Goal: Task Accomplishment & Management: Complete application form

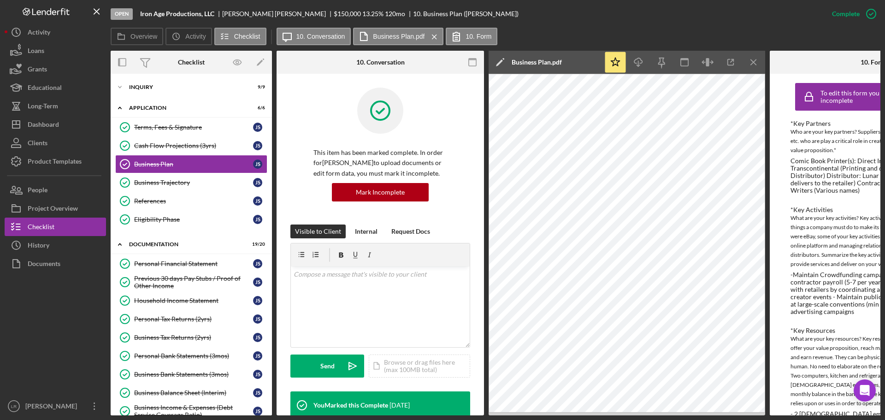
scroll to position [148, 0]
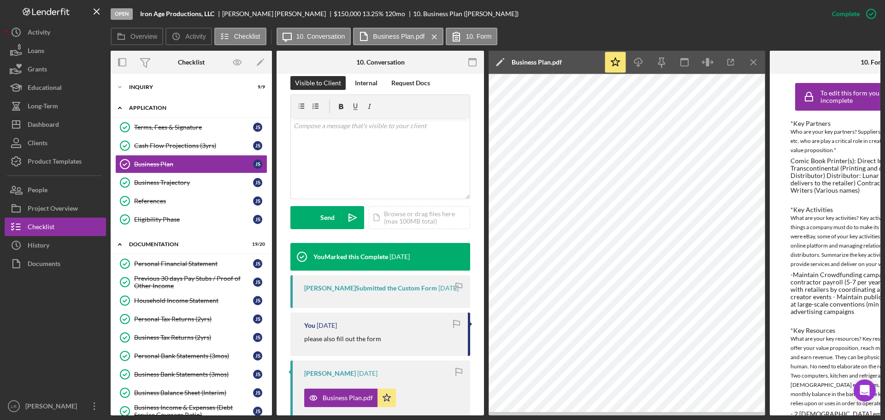
click at [173, 108] on div "Application" at bounding box center [194, 108] width 131 height 6
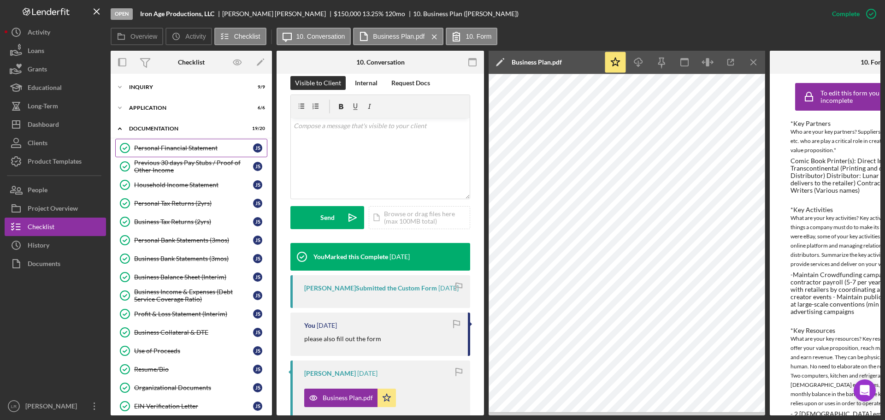
click at [167, 149] on div "Personal Financial Statement" at bounding box center [193, 147] width 119 height 7
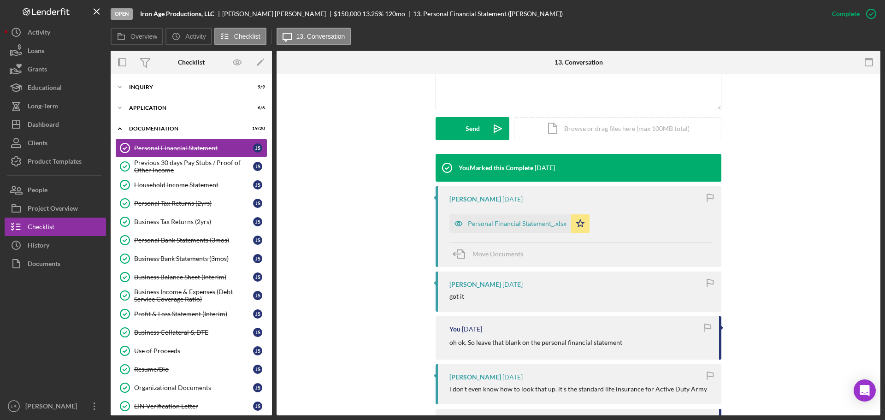
scroll to position [276, 0]
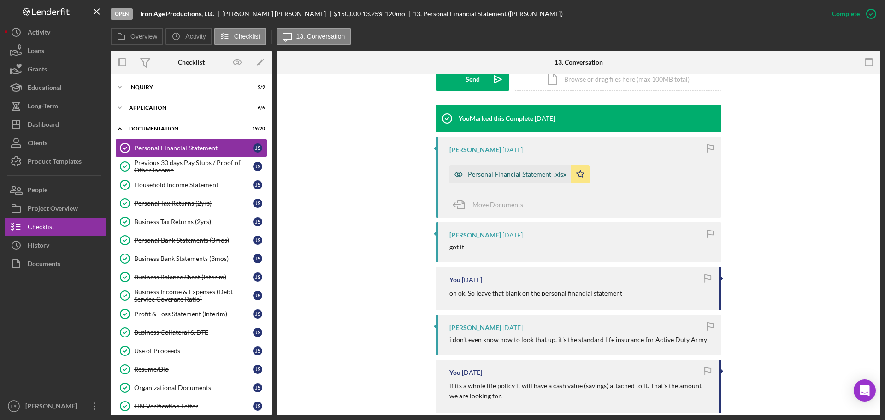
click at [505, 178] on div "Personal Financial Statement_.xlsx" at bounding box center [510, 174] width 122 height 18
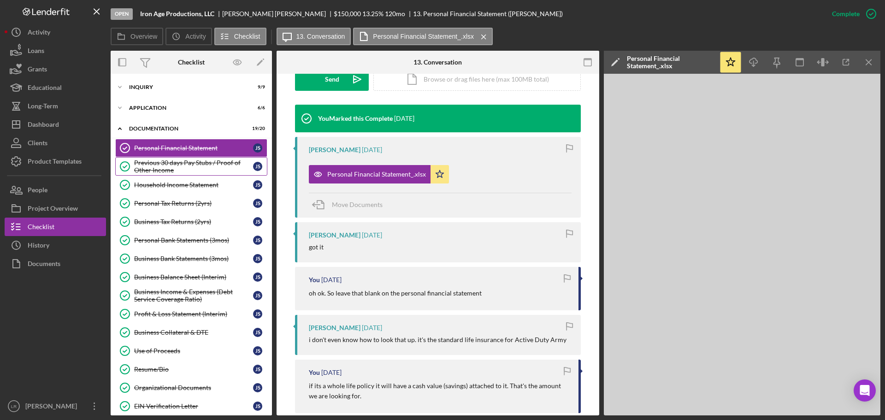
click at [165, 165] on div "Previous 30 days Pay Stubs / Proof of Other Income" at bounding box center [193, 166] width 119 height 15
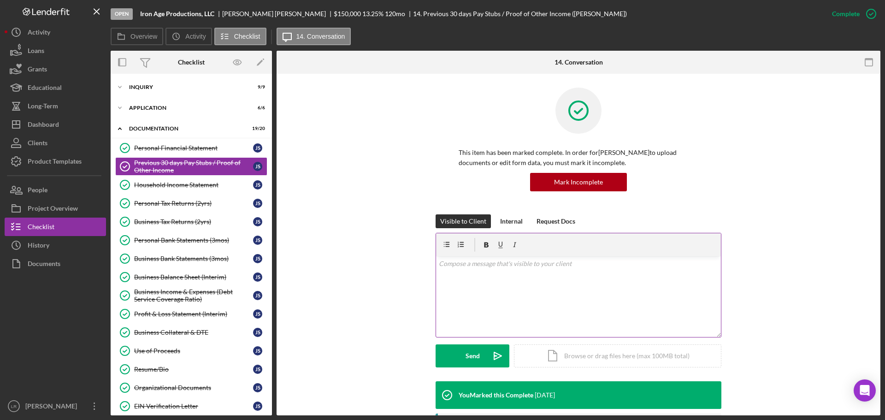
scroll to position [202, 0]
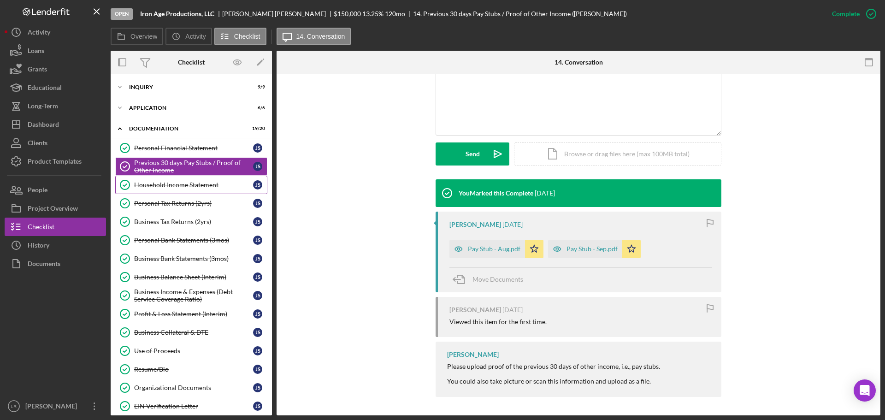
click at [174, 188] on div "Household Income Statement" at bounding box center [193, 184] width 119 height 7
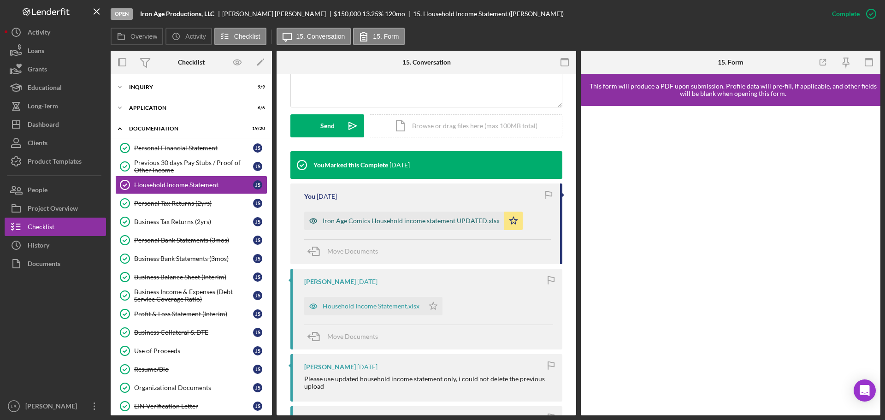
scroll to position [276, 0]
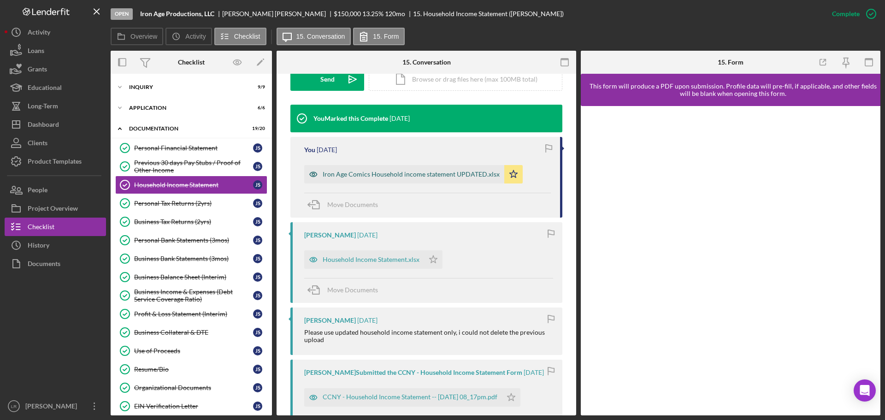
click at [339, 177] on div "Iron Age Comics Household income statement UPDATED.xlsx" at bounding box center [411, 174] width 177 height 7
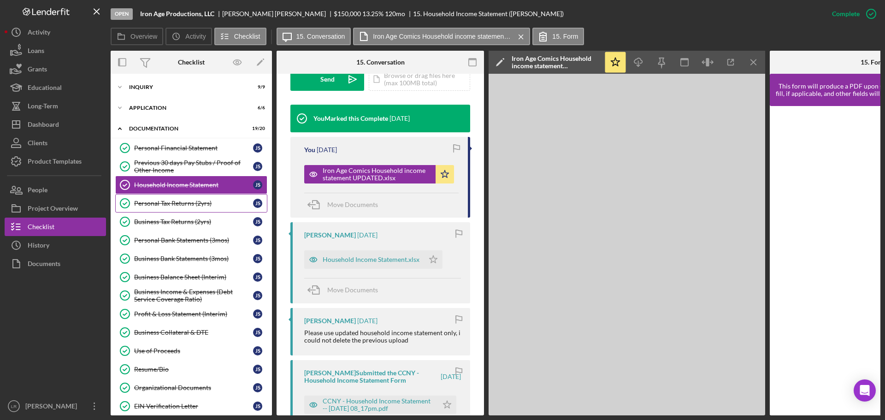
click at [187, 206] on div "Personal Tax Returns (2yrs)" at bounding box center [193, 203] width 119 height 7
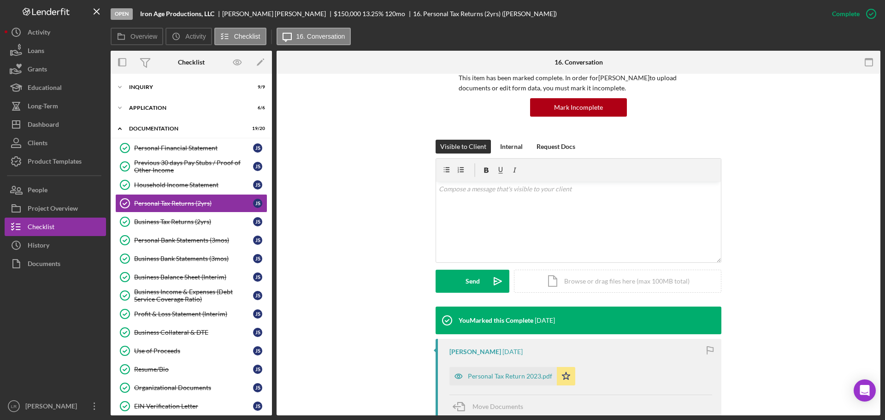
scroll to position [276, 0]
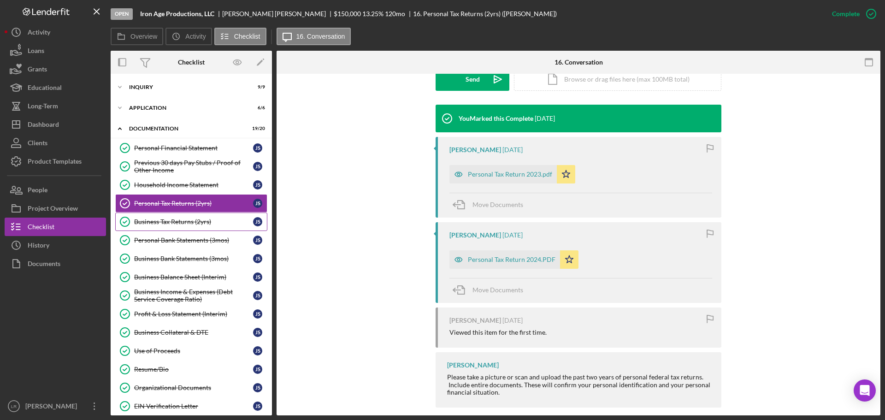
click at [173, 225] on div "Business Tax Returns (2yrs)" at bounding box center [193, 221] width 119 height 7
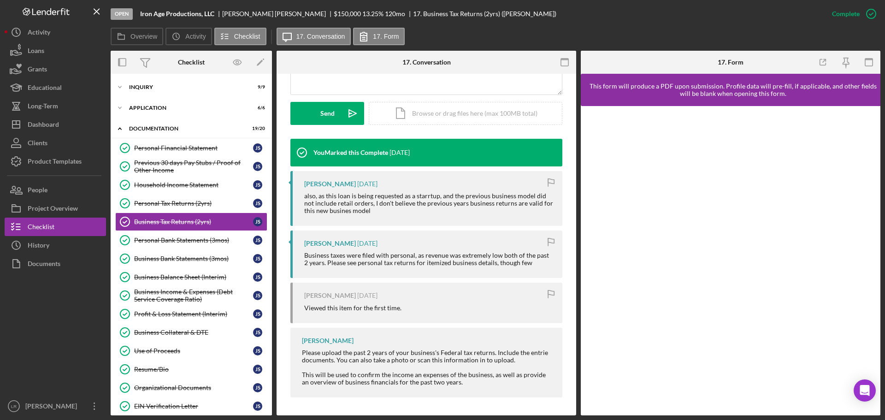
scroll to position [243, 0]
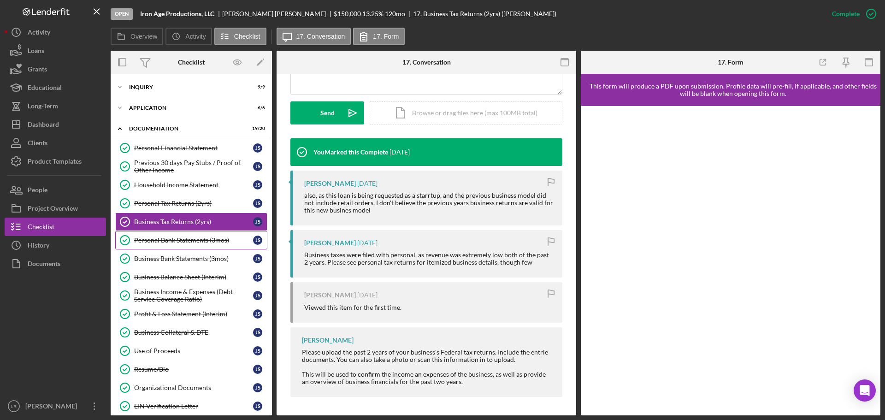
click at [158, 243] on div "Personal Bank Statements (3mos)" at bounding box center [193, 239] width 119 height 7
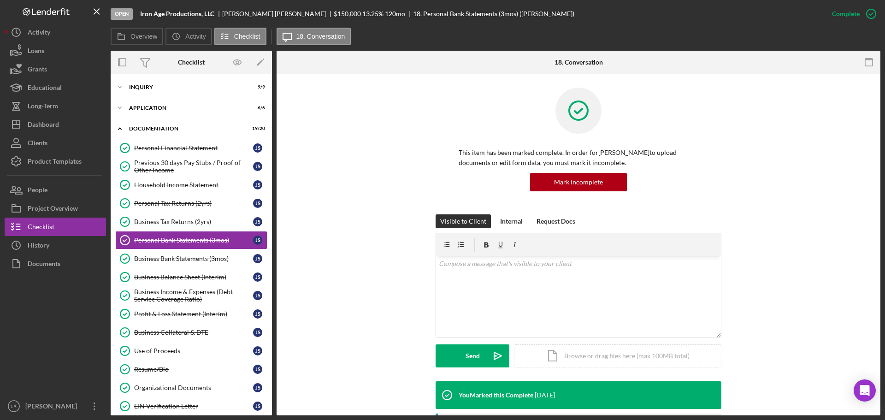
scroll to position [323, 0]
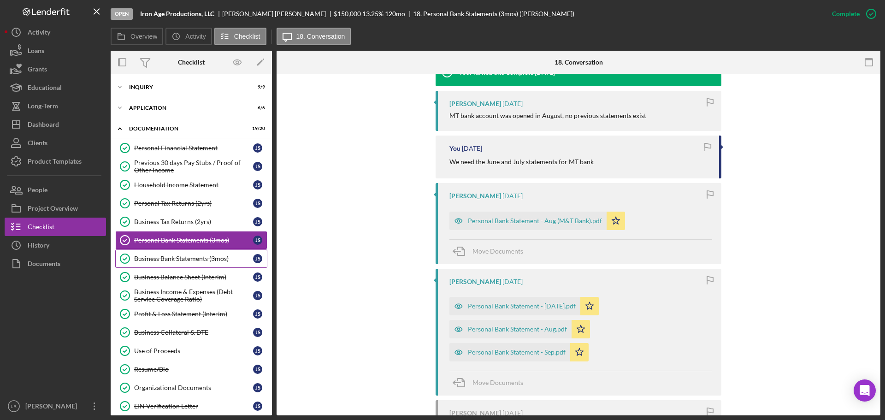
click at [184, 260] on div "Business Bank Statements (3mos)" at bounding box center [193, 258] width 119 height 7
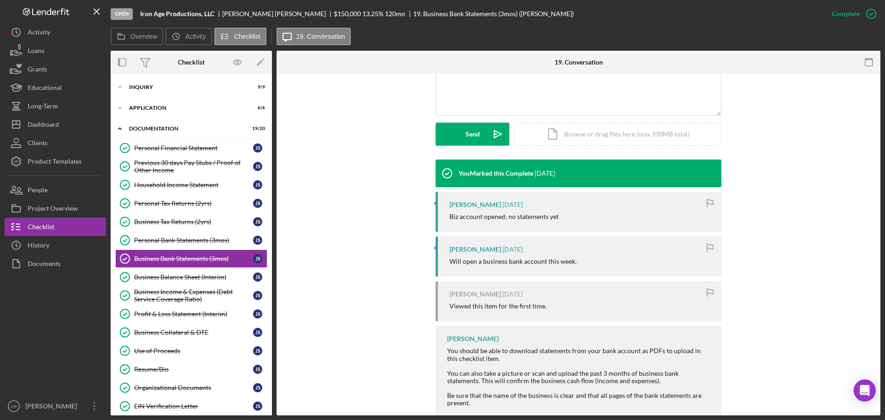
scroll to position [243, 0]
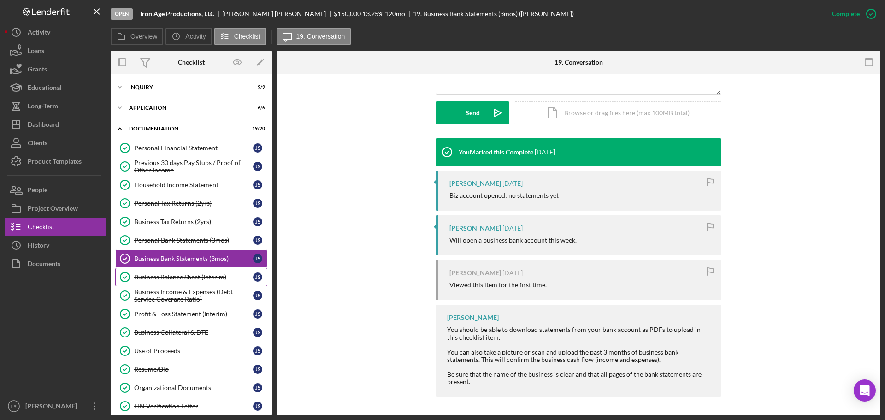
click at [191, 279] on div "Business Balance Sheet (Interim)" at bounding box center [193, 276] width 119 height 7
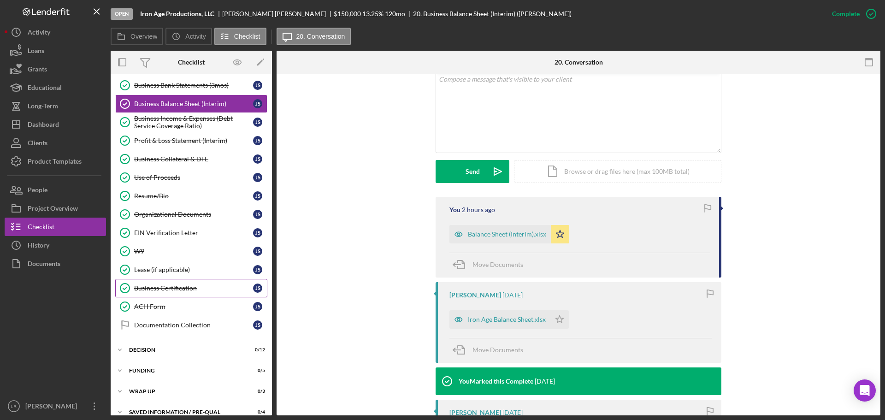
scroll to position [184, 0]
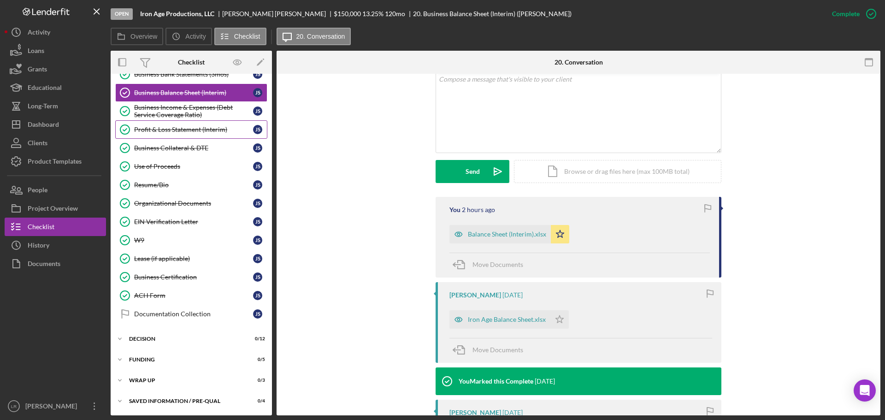
click at [195, 132] on div "Profit & Loss Statement (Interim)" at bounding box center [193, 129] width 119 height 7
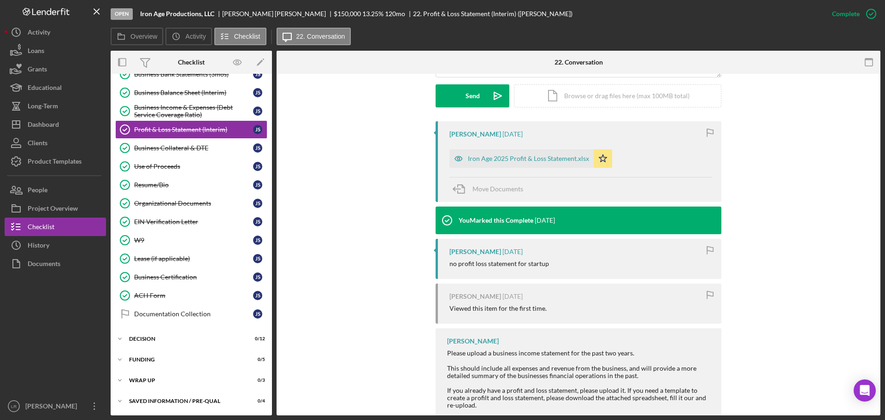
scroll to position [276, 0]
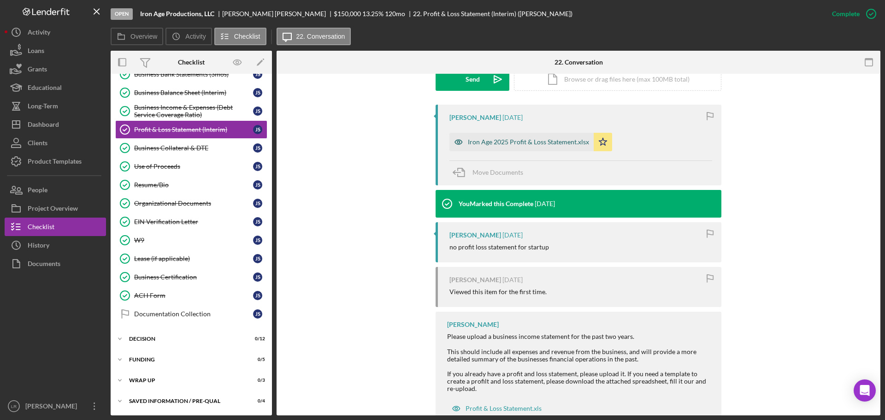
click at [506, 143] on div "Iron Age 2025 Profit & Loss Statement.xlsx" at bounding box center [528, 141] width 121 height 7
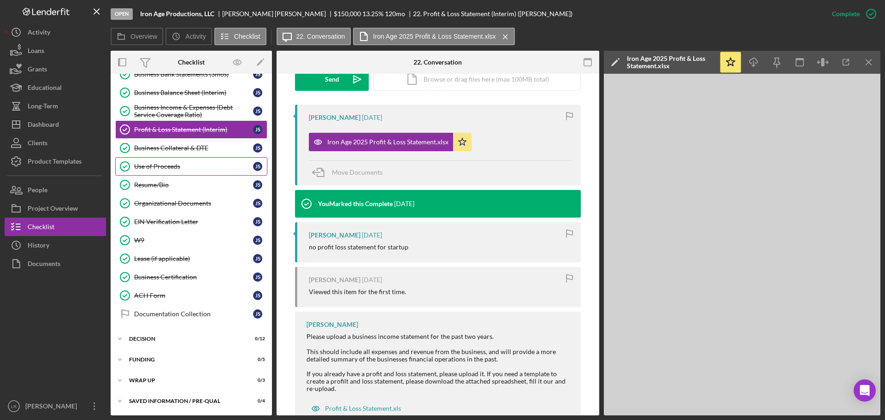
click at [161, 166] on div "Use of Proceeds" at bounding box center [193, 166] width 119 height 7
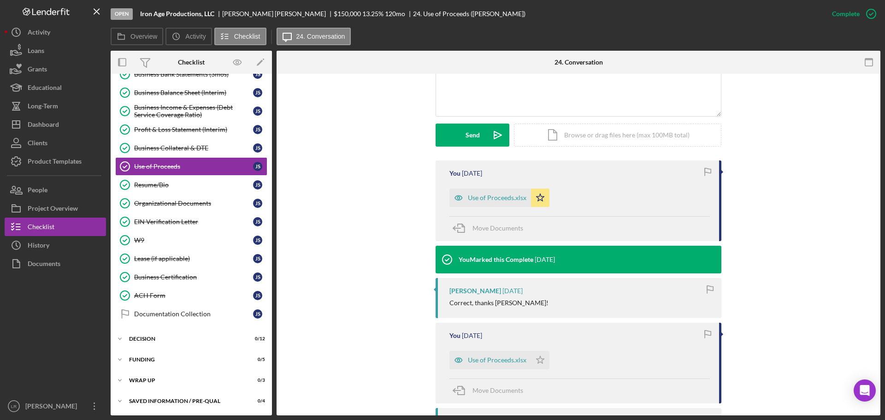
scroll to position [230, 0]
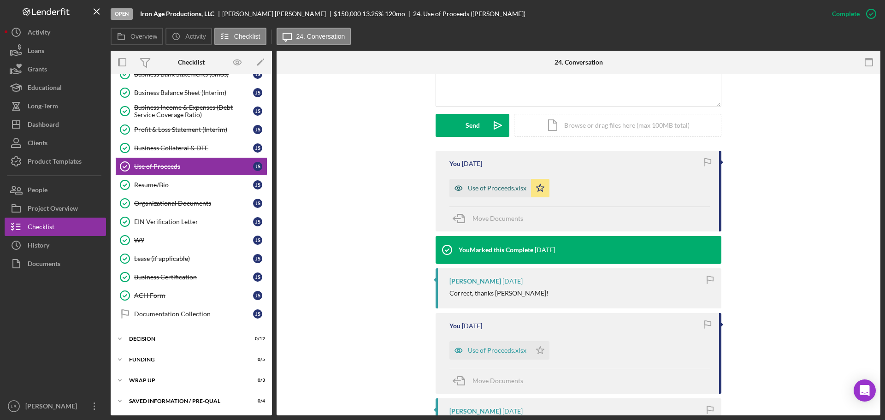
click at [480, 187] on div "Use of Proceeds.xlsx" at bounding box center [497, 187] width 59 height 7
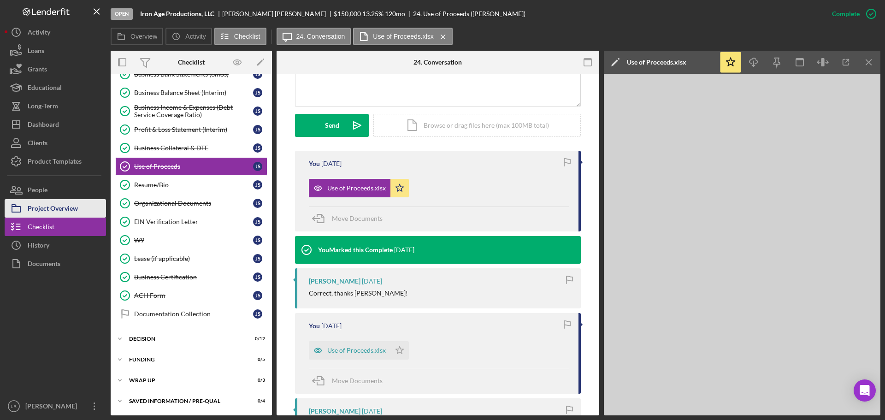
drag, startPoint x: 54, startPoint y: 202, endPoint x: 97, endPoint y: 202, distance: 42.9
click at [54, 202] on div "Project Overview" at bounding box center [53, 209] width 50 height 21
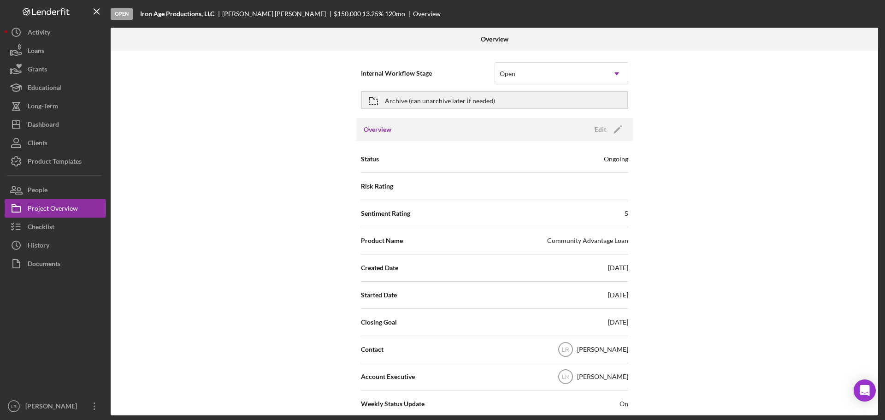
click at [603, 350] on div "[PERSON_NAME]" at bounding box center [602, 349] width 51 height 9
click at [569, 350] on text "LR" at bounding box center [565, 350] width 7 height 6
click at [600, 347] on div "[PERSON_NAME]" at bounding box center [602, 349] width 51 height 9
click at [613, 131] on polygon "button" at bounding box center [616, 130] width 7 height 7
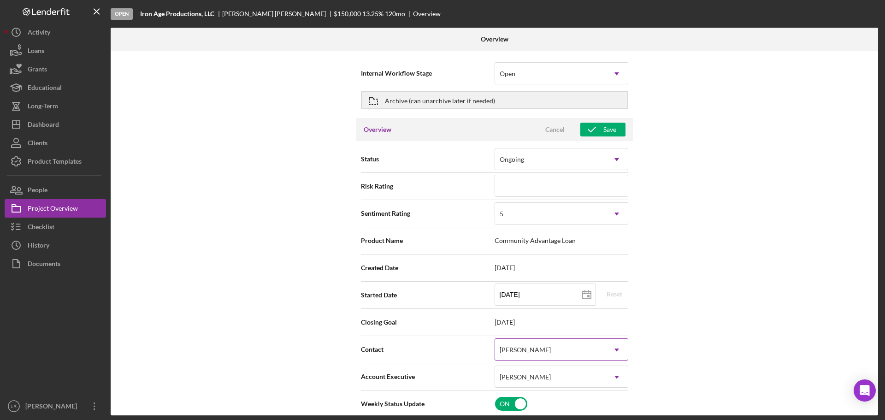
click at [551, 356] on div "[PERSON_NAME]" at bounding box center [550, 349] width 111 height 21
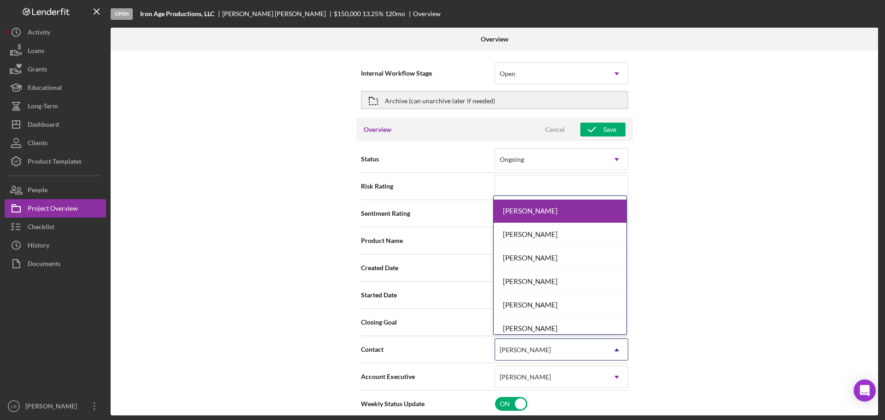
scroll to position [92, 0]
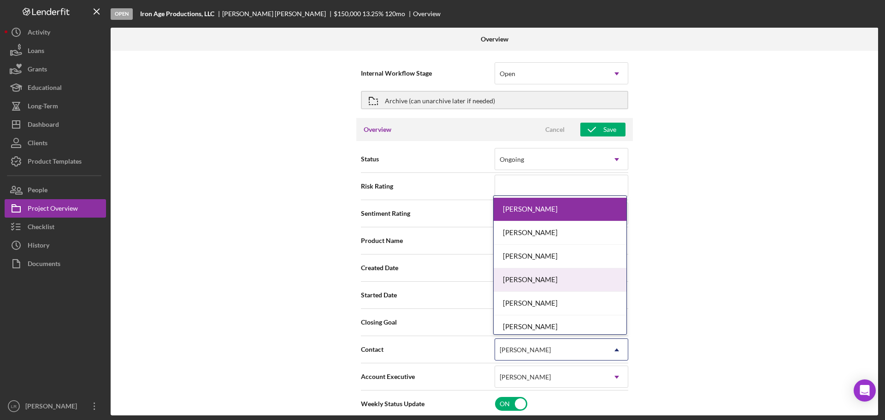
click at [539, 276] on div "[PERSON_NAME]" at bounding box center [560, 280] width 133 height 24
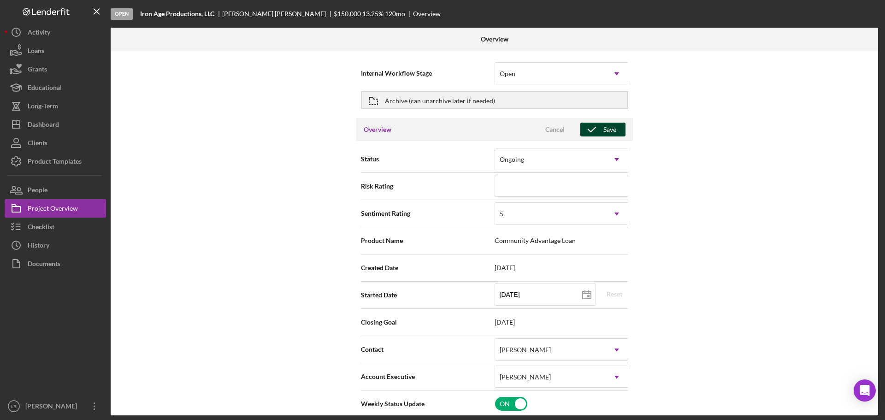
click at [600, 129] on icon "button" at bounding box center [591, 129] width 23 height 23
type textarea "Here's a snapshot of information that has been fully approved, as well as the i…"
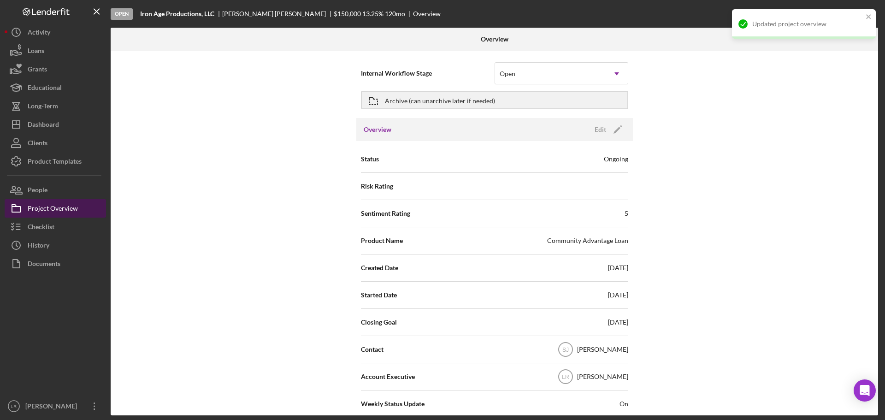
click at [44, 211] on div "Project Overview" at bounding box center [53, 209] width 50 height 21
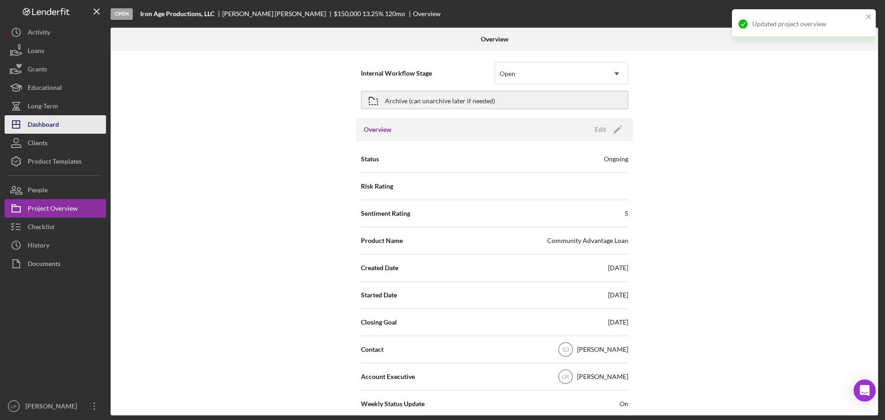
click at [61, 125] on button "Icon/Dashboard Dashboard" at bounding box center [55, 124] width 101 height 18
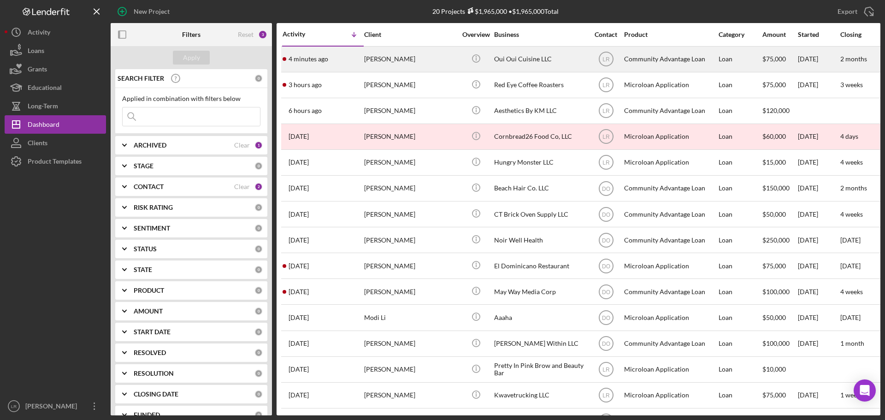
click at [394, 57] on div "[PERSON_NAME]" at bounding box center [410, 59] width 92 height 24
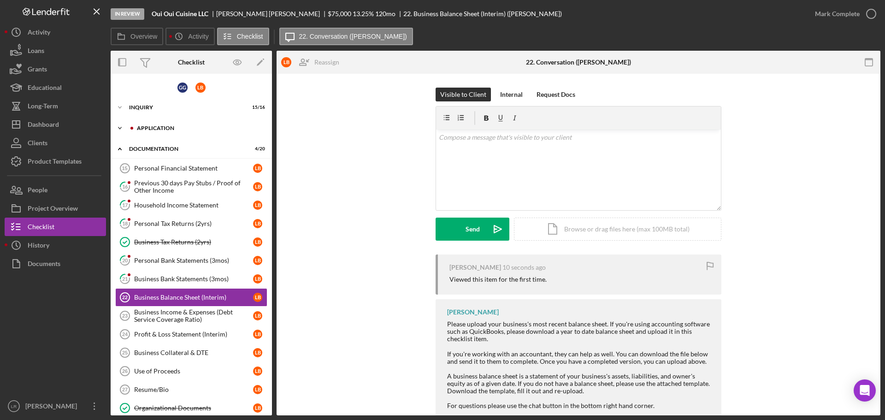
click at [154, 129] on div "Application" at bounding box center [198, 128] width 123 height 6
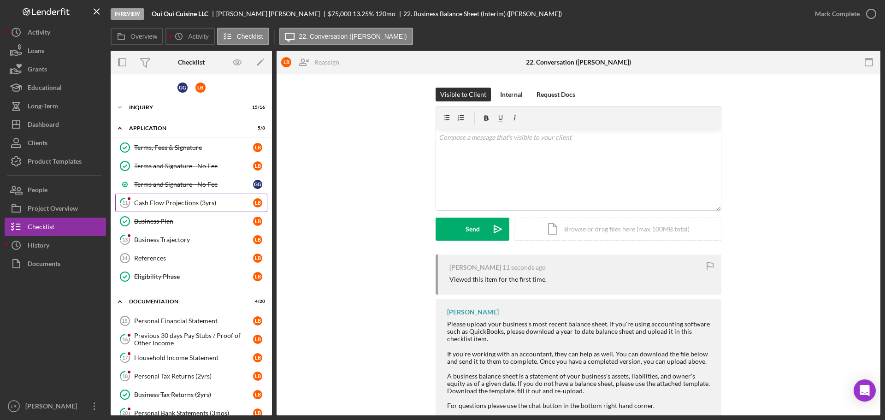
click at [155, 211] on link "11 Cash Flow Projections (3yrs) L B" at bounding box center [191, 203] width 152 height 18
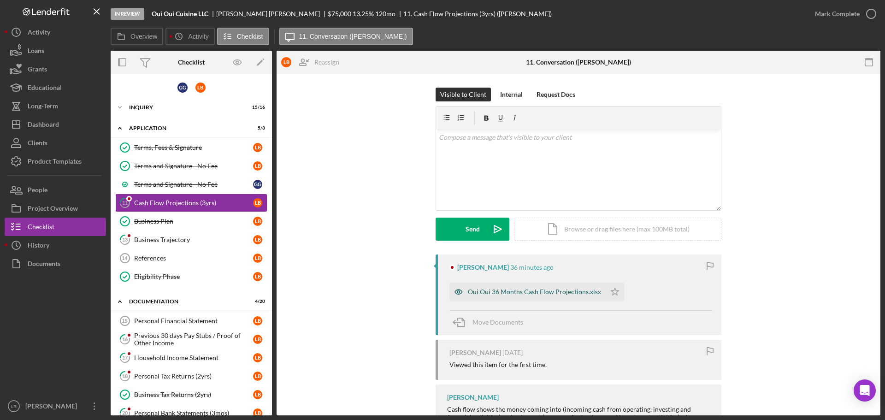
click at [533, 292] on div "Oui Oui 36 Months Cash Flow Projections.xlsx" at bounding box center [534, 291] width 133 height 7
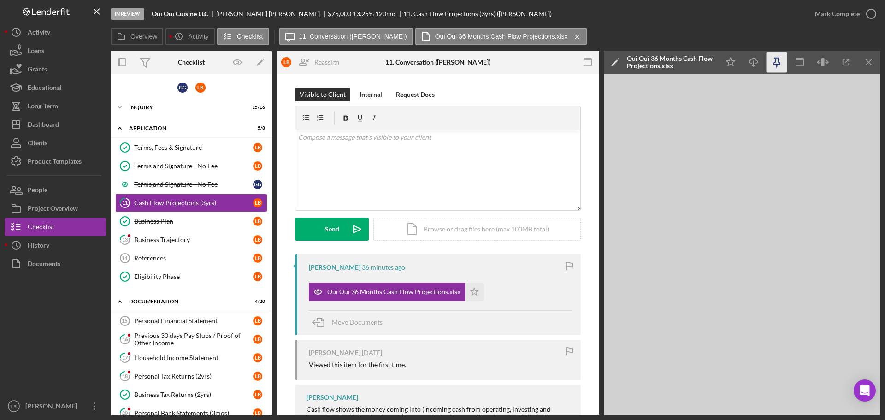
click at [779, 68] on icon "button" at bounding box center [776, 62] width 21 height 21
click at [779, 65] on icon "button" at bounding box center [776, 62] width 21 height 21
click at [848, 61] on icon "button" at bounding box center [845, 62] width 21 height 21
click at [753, 62] on line "button" at bounding box center [753, 63] width 0 height 5
click at [382, 158] on div "v Color teal Color pink Remove color Add row above Add row below Add column bef…" at bounding box center [437, 169] width 285 height 81
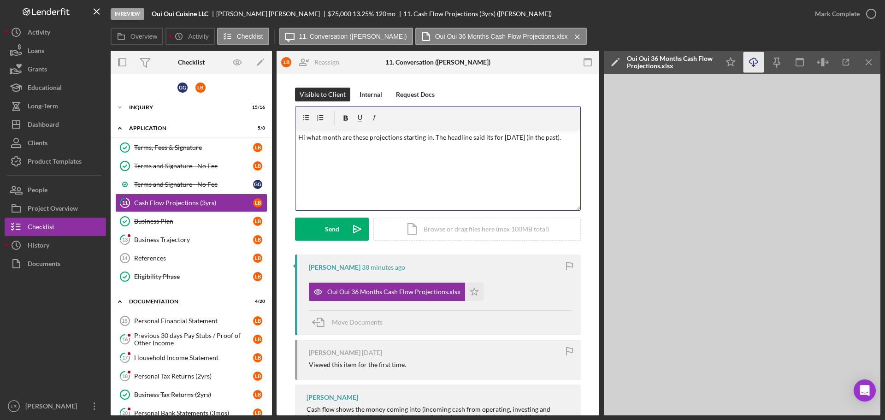
click at [428, 140] on p "Hi what month are these projections starting in. The headline said its for [DAT…" at bounding box center [438, 137] width 280 height 10
drag, startPoint x: 320, startPoint y: 228, endPoint x: 304, endPoint y: 226, distance: 16.6
click at [320, 228] on button "Send Icon/icon-invite-send" at bounding box center [332, 229] width 74 height 23
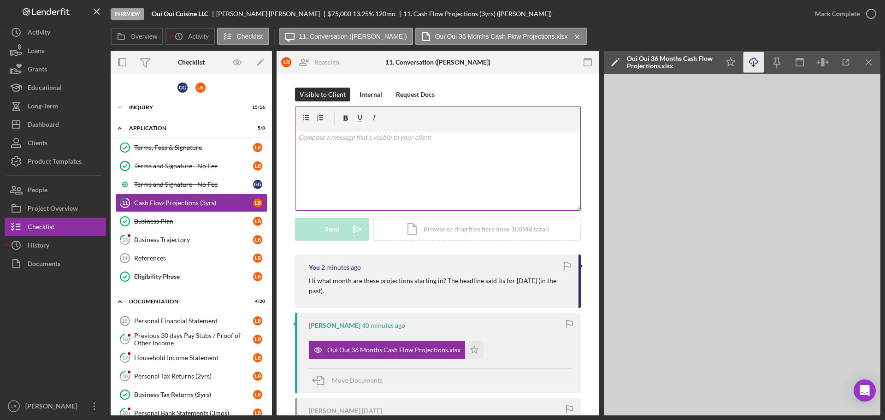
click at [342, 159] on div "v Color teal Color pink Remove color Add row above Add row below Add column bef…" at bounding box center [437, 169] width 285 height 81
click at [330, 229] on div "Send" at bounding box center [332, 229] width 14 height 23
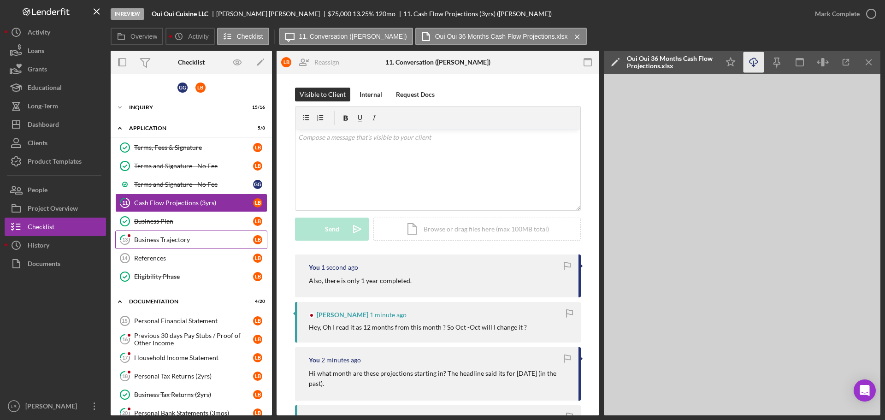
click at [167, 237] on div "Business Trajectory" at bounding box center [193, 239] width 119 height 7
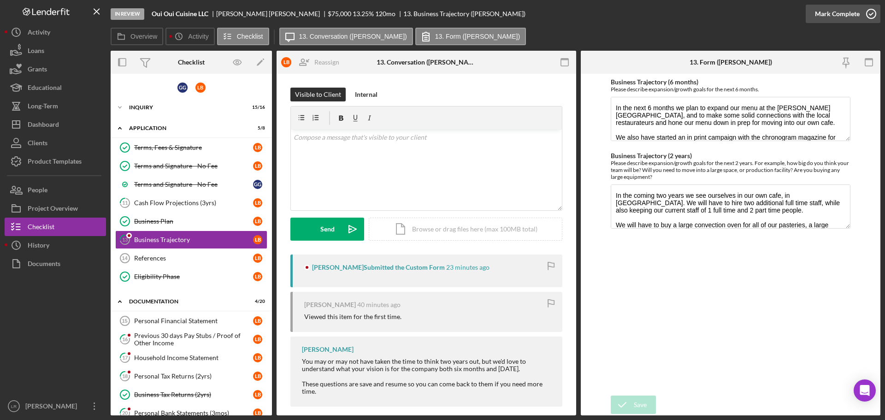
click at [825, 14] on div "Mark Complete" at bounding box center [837, 14] width 45 height 18
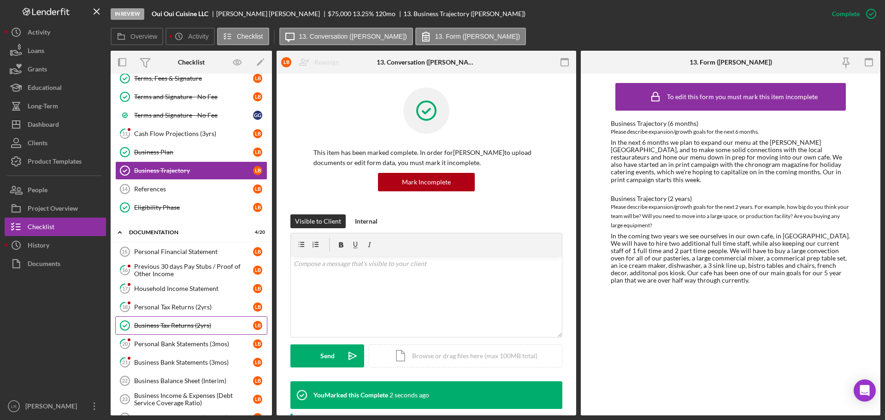
scroll to position [92, 0]
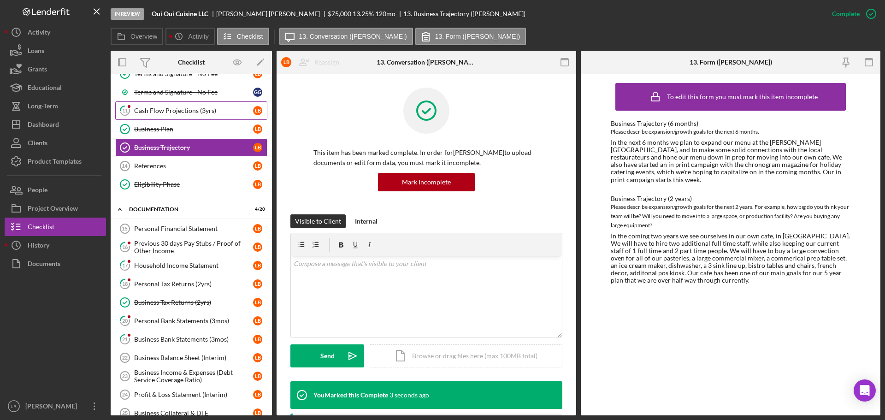
click at [158, 107] on div "Cash Flow Projections (3yrs)" at bounding box center [193, 110] width 119 height 7
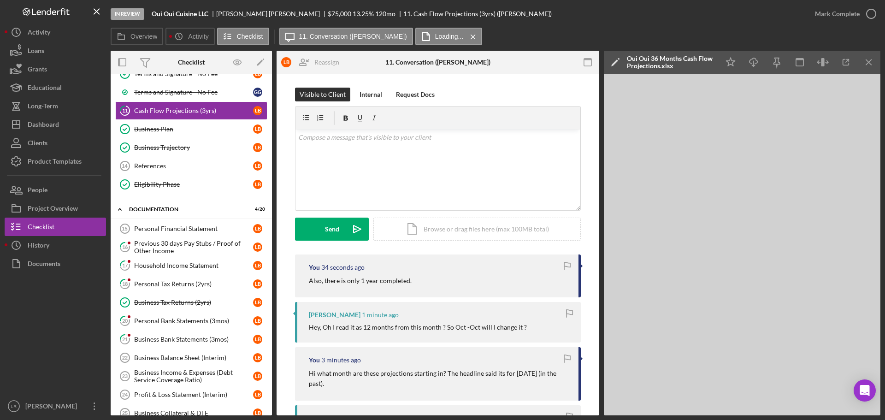
drag, startPoint x: 146, startPoint y: 243, endPoint x: 291, endPoint y: 235, distance: 145.4
click at [146, 243] on div "Previous 30 days Pay Stubs / Proof of Other Income" at bounding box center [193, 247] width 119 height 15
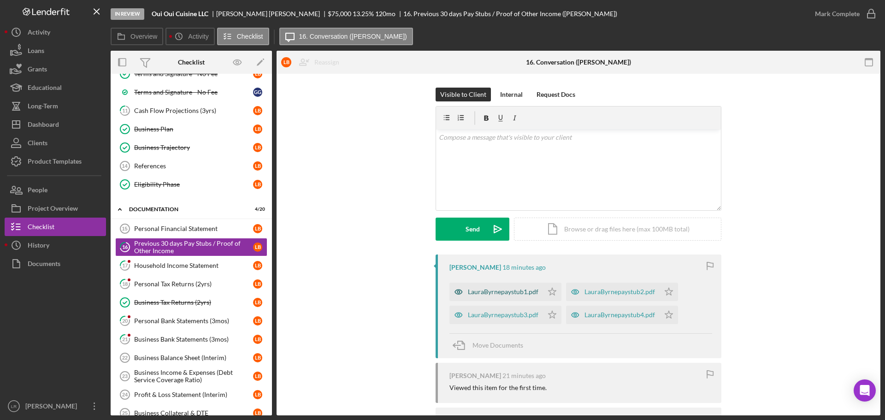
click at [487, 292] on div "LauraByrnepaystub1.pdf" at bounding box center [503, 291] width 71 height 7
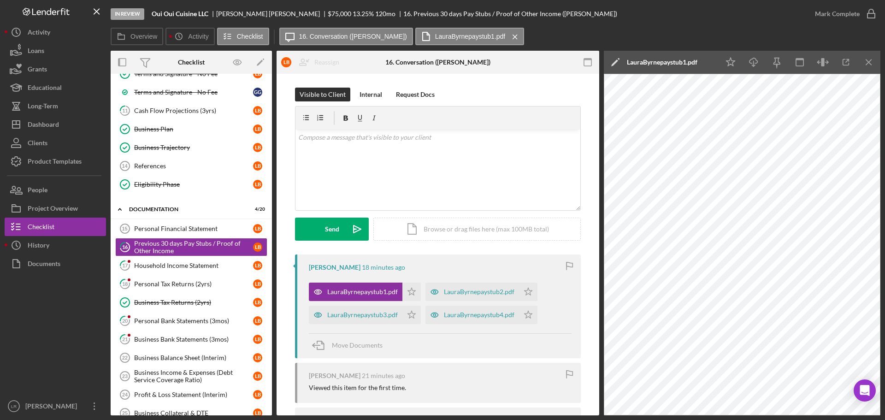
click at [618, 63] on icon "Icon/Edit" at bounding box center [615, 62] width 23 height 23
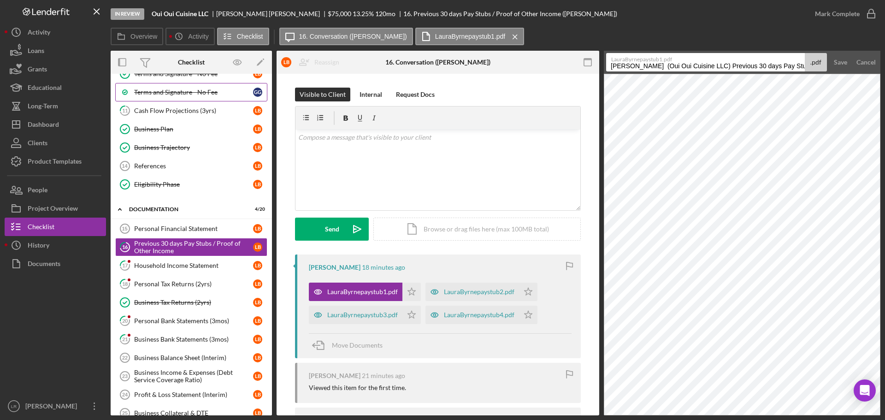
drag, startPoint x: 767, startPoint y: 66, endPoint x: 160, endPoint y: 88, distance: 607.8
click at [160, 88] on div "Overview Internal Workflow Stage In Review Icon/Dropdown Arrow Archive (can una…" at bounding box center [496, 233] width 770 height 365
drag, startPoint x: 638, startPoint y: 65, endPoint x: 884, endPoint y: 29, distance: 248.6
click at [884, 30] on div "In Review Oui Oui Cuisine LLC [PERSON_NAME] $75,000 $75,000 13.25 % 120 mo 16. …" at bounding box center [442, 210] width 885 height 420
type input "Pay Stub [DATE] (LB)"
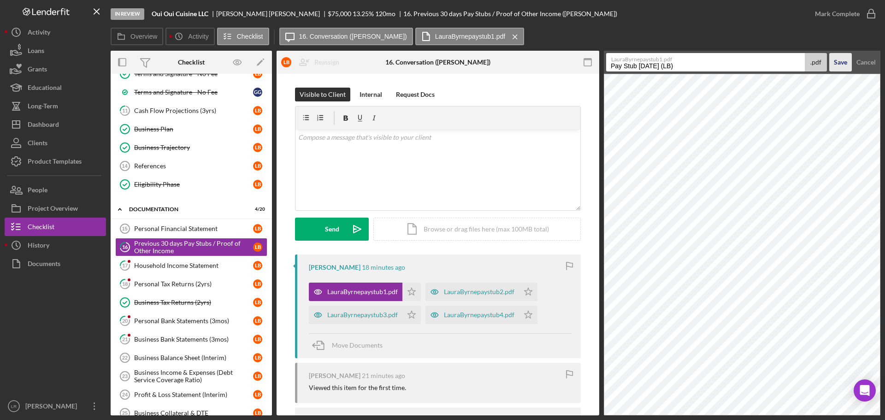
click at [844, 59] on div "Save" at bounding box center [840, 62] width 13 height 18
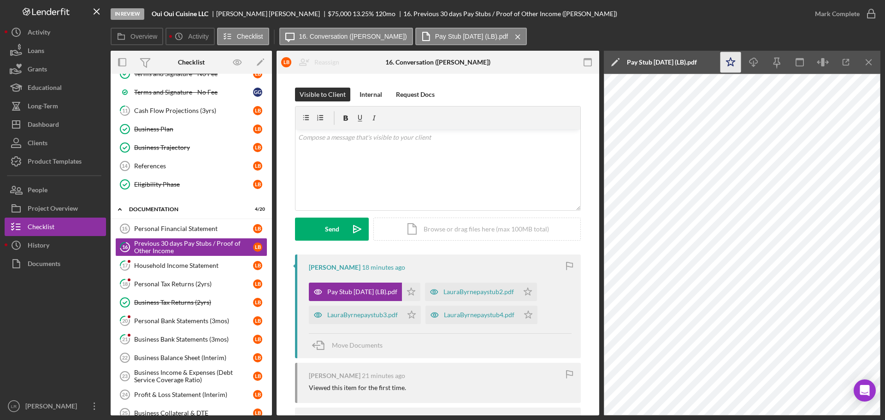
click at [735, 60] on icon "Icon/Star" at bounding box center [730, 62] width 21 height 21
click at [756, 62] on icon "Icon/Download" at bounding box center [753, 62] width 21 height 21
click at [471, 293] on div "LauraByrnepaystub2.pdf" at bounding box center [478, 291] width 71 height 7
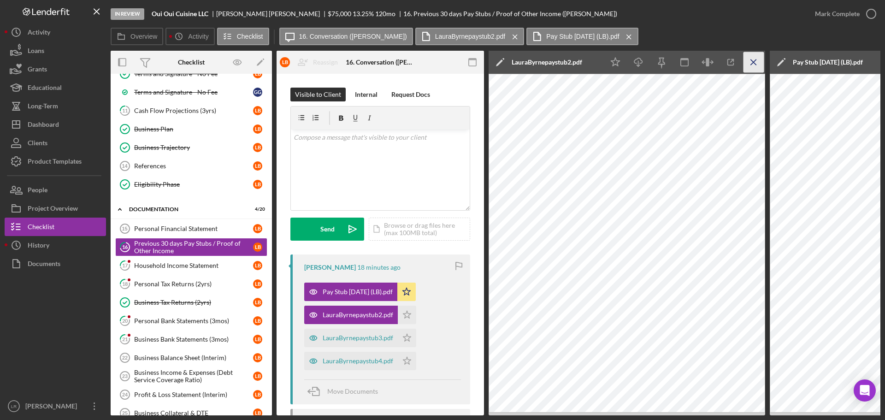
click at [753, 63] on line "button" at bounding box center [753, 61] width 5 height 5
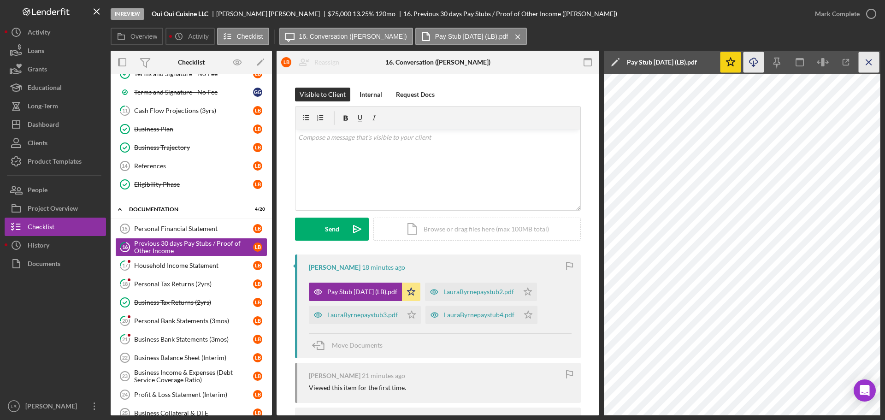
click at [874, 60] on icon "Icon/Menu Close" at bounding box center [868, 62] width 21 height 21
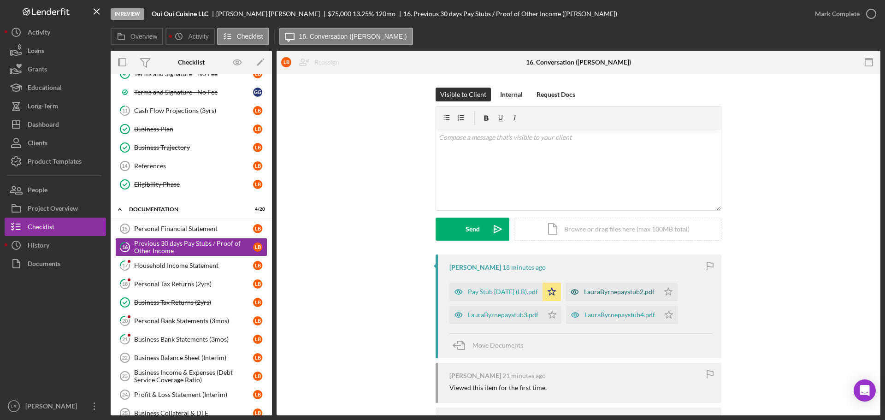
click at [611, 290] on div "LauraByrnepaystub2.pdf" at bounding box center [619, 291] width 71 height 7
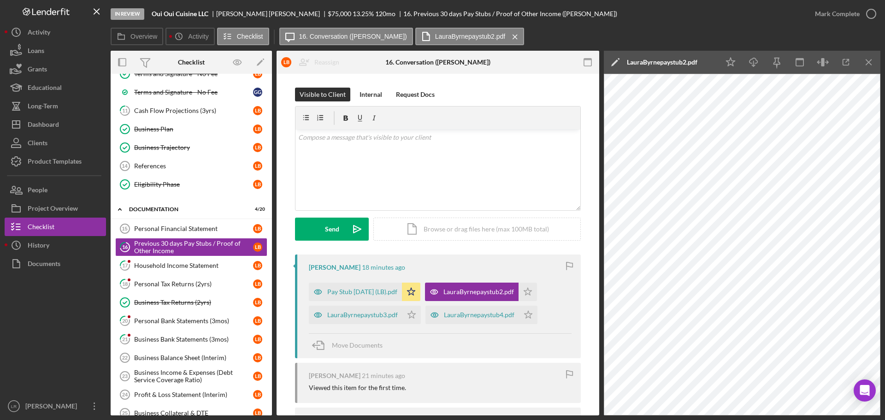
click at [614, 60] on icon "Icon/Edit" at bounding box center [615, 62] width 23 height 23
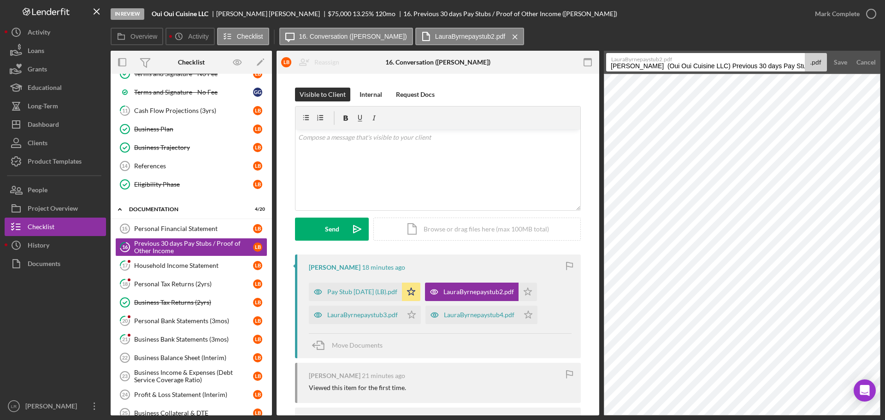
drag, startPoint x: 768, startPoint y: 66, endPoint x: 382, endPoint y: 74, distance: 386.3
click at [382, 74] on div "Overview Internal Workflow Stage In Review Icon/Dropdown Arrow Archive (can una…" at bounding box center [496, 233] width 770 height 365
drag, startPoint x: 637, startPoint y: 67, endPoint x: 884, endPoint y: 28, distance: 250.0
click at [884, 28] on div "In Review Oui Oui Cuisine LLC [PERSON_NAME] $75,000 $75,000 13.25 % 120 mo 16. …" at bounding box center [442, 210] width 885 height 420
type input "Pay Stub [DATE] (LB)"
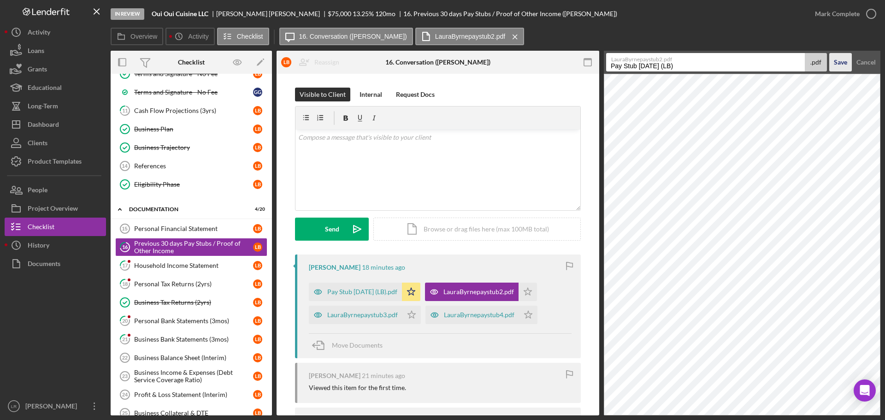
click at [838, 63] on div "Save" at bounding box center [840, 62] width 13 height 18
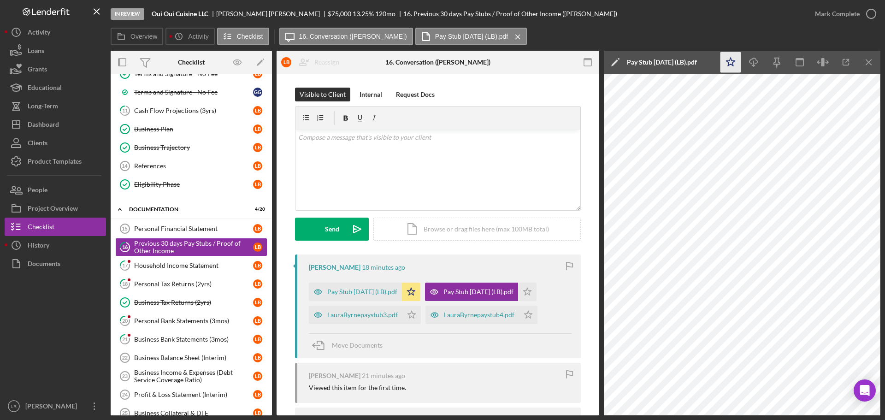
click at [730, 60] on icon "Icon/Star" at bounding box center [730, 62] width 21 height 21
click at [755, 62] on icon "Icon/Download" at bounding box center [753, 62] width 21 height 21
click at [874, 62] on icon "Icon/Menu Close" at bounding box center [868, 62] width 21 height 21
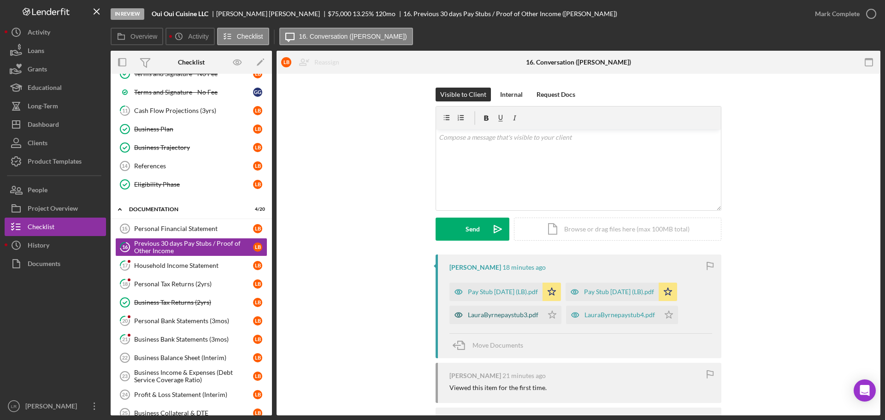
click at [495, 312] on div "LauraByrnepaystub3.pdf" at bounding box center [503, 314] width 71 height 7
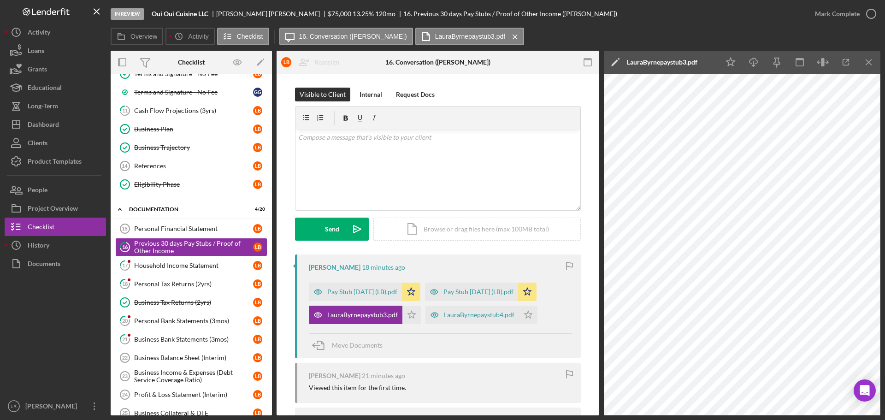
click at [612, 62] on icon "Icon/Edit" at bounding box center [615, 62] width 23 height 23
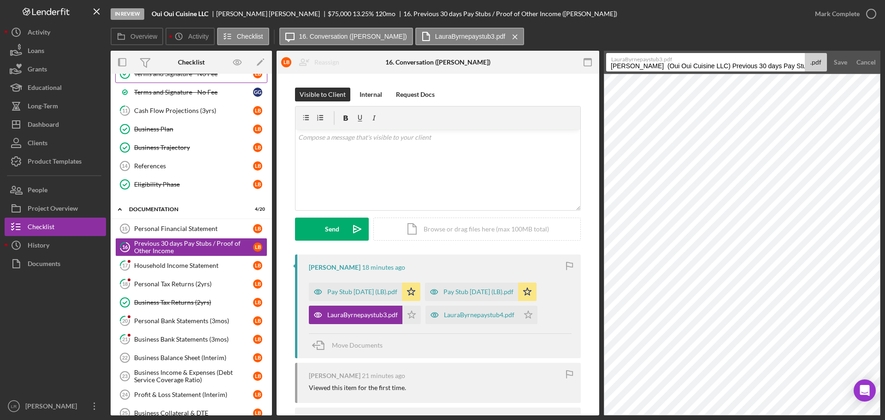
drag, startPoint x: 765, startPoint y: 68, endPoint x: 175, endPoint y: 82, distance: 590.5
click at [175, 82] on div "Overview Internal Workflow Stage In Review Icon/Dropdown Arrow Archive (can una…" at bounding box center [496, 233] width 770 height 365
drag, startPoint x: 639, startPoint y: 67, endPoint x: 834, endPoint y: 41, distance: 196.6
click at [834, 41] on div "Overview Icon/History Activity Checklist Icon/Message 16. Conversation ([PERSON…" at bounding box center [496, 222] width 770 height 388
type input "Pay Stub [DATE] (LB)"
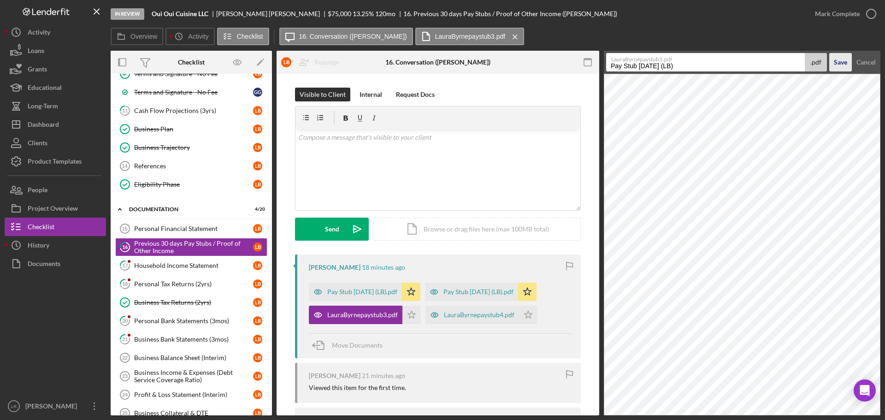
click at [838, 67] on div "Save" at bounding box center [840, 62] width 13 height 18
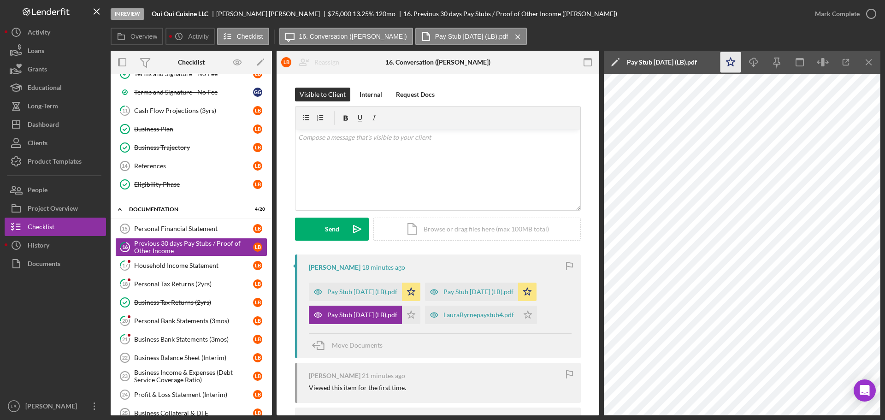
click at [733, 64] on polygon "button" at bounding box center [730, 62] width 9 height 8
click at [756, 64] on icon "Icon/Download" at bounding box center [753, 62] width 21 height 21
click at [871, 64] on icon "Icon/Menu Close" at bounding box center [868, 62] width 21 height 21
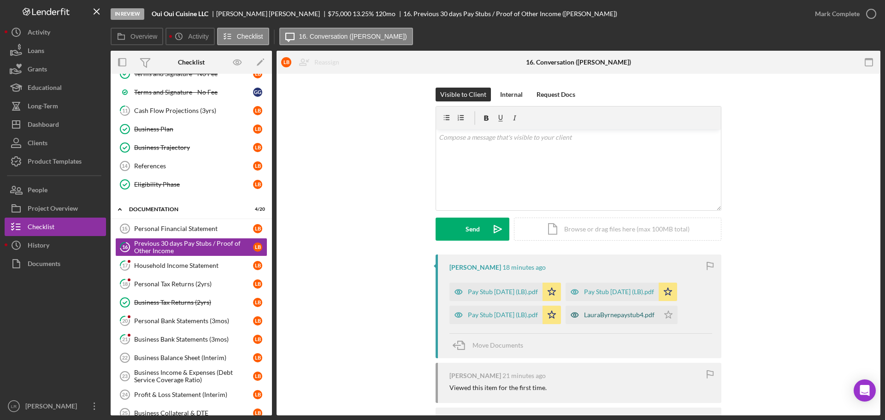
click at [592, 317] on div "LauraByrnepaystub4.pdf" at bounding box center [619, 314] width 71 height 7
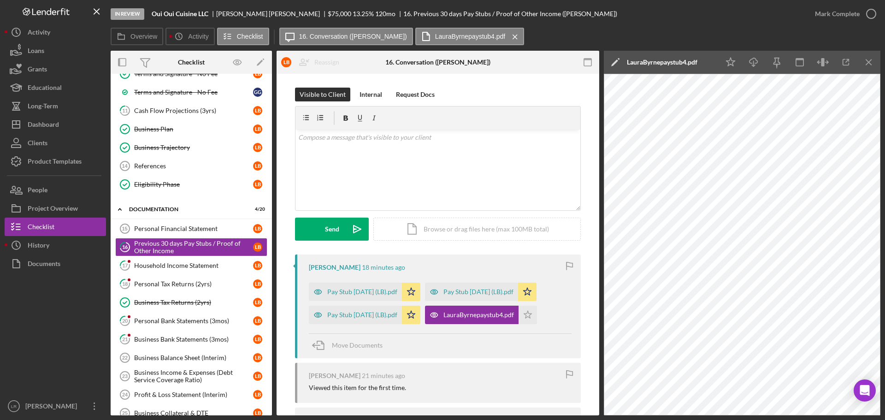
click at [615, 63] on polygon at bounding box center [614, 62] width 7 height 7
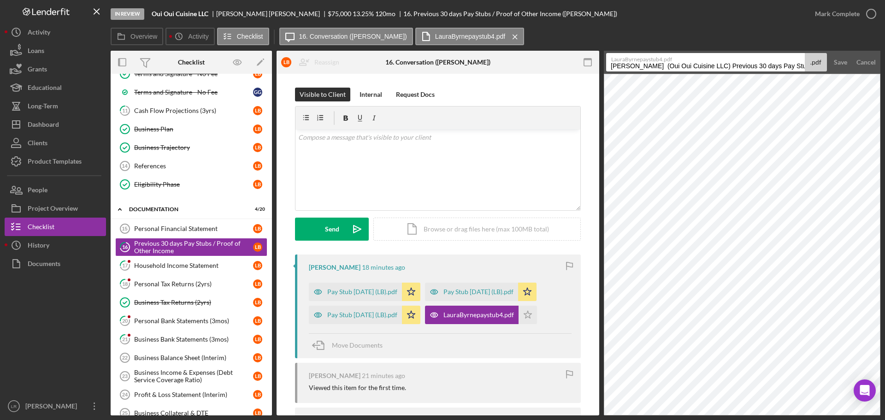
drag, startPoint x: 768, startPoint y: 65, endPoint x: 272, endPoint y: 69, distance: 495.9
click at [272, 69] on div "Overview Internal Workflow Stage In Review Icon/Dropdown Arrow Archive (can una…" at bounding box center [496, 233] width 770 height 365
drag, startPoint x: 637, startPoint y: 68, endPoint x: 883, endPoint y: 24, distance: 250.0
click at [884, 24] on div "In Review Oui Oui Cuisine LLC [PERSON_NAME] $75,000 $75,000 13.25 % 120 mo 16. …" at bounding box center [442, 210] width 885 height 420
type input "Pay Stub [DATE] (LB)"
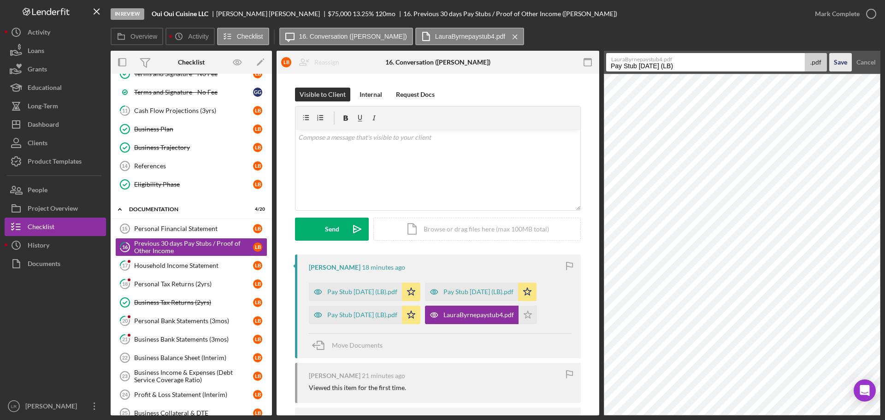
click at [841, 66] on div "Save" at bounding box center [840, 62] width 13 height 18
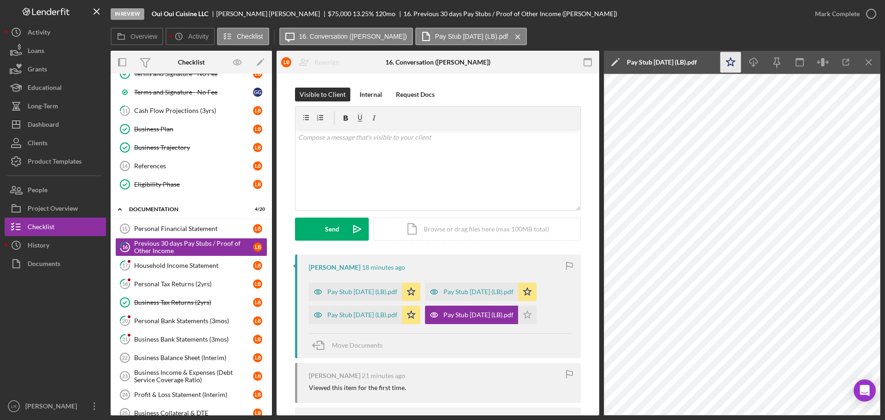
drag, startPoint x: 727, startPoint y: 60, endPoint x: 757, endPoint y: 62, distance: 30.0
click at [729, 60] on polygon "button" at bounding box center [730, 62] width 9 height 8
click at [757, 62] on icon "button" at bounding box center [753, 60] width 8 height 5
click at [867, 13] on icon "button" at bounding box center [870, 13] width 23 height 23
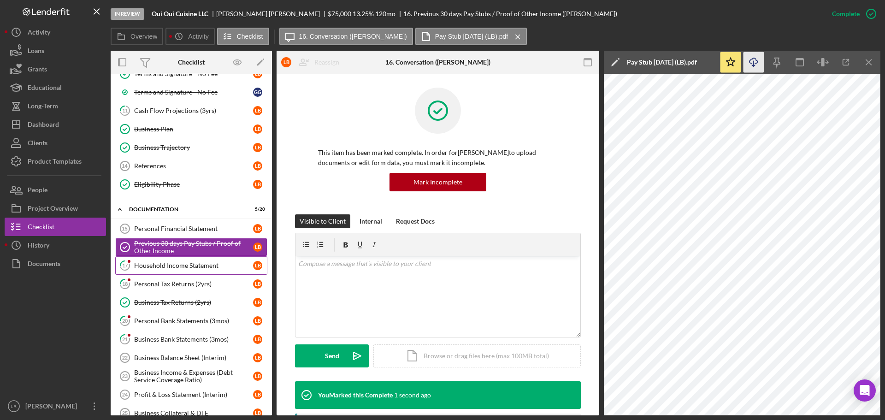
drag, startPoint x: 178, startPoint y: 265, endPoint x: 183, endPoint y: 265, distance: 5.5
click at [178, 265] on div "Household Income Statement" at bounding box center [193, 265] width 119 height 7
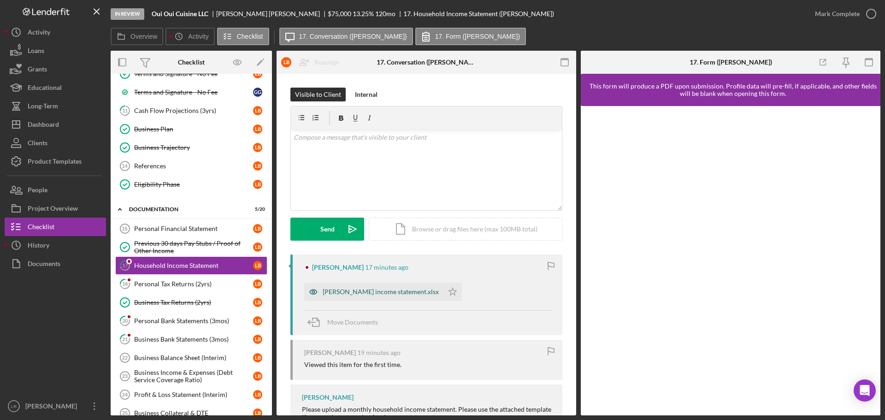
click at [341, 294] on div "[PERSON_NAME] income statement.xlsx" at bounding box center [381, 291] width 116 height 7
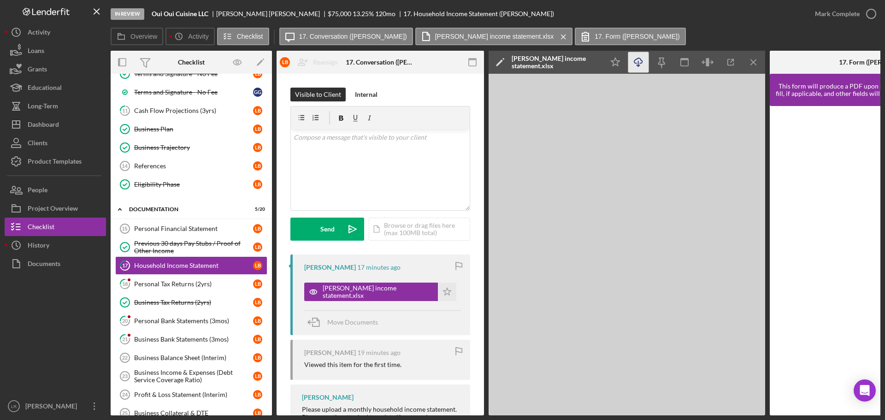
click at [636, 62] on icon "Icon/Download" at bounding box center [638, 62] width 21 height 21
click at [354, 155] on div "v Color teal Color pink Remove color Add row above Add row below Add column bef…" at bounding box center [380, 169] width 179 height 81
paste div
drag, startPoint x: 412, startPoint y: 188, endPoint x: 276, endPoint y: 111, distance: 156.4
click at [276, 111] on div "Overview Internal Workflow Stage In Review Icon/Dropdown Arrow Archive (can una…" at bounding box center [496, 233] width 770 height 365
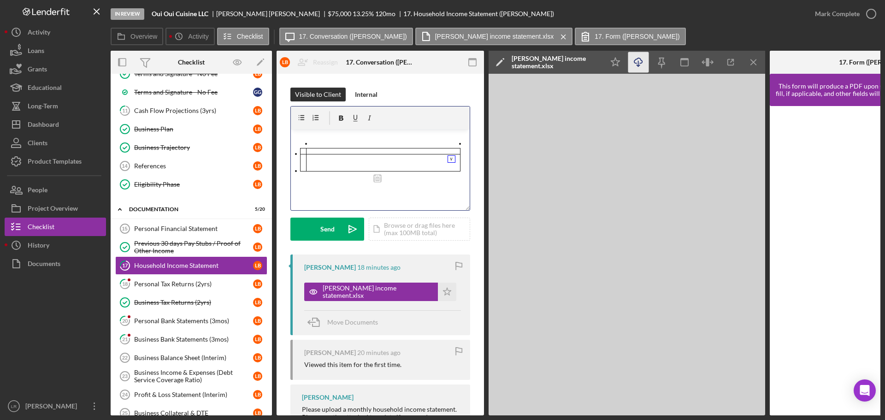
click at [389, 197] on div "v Color teal Color pink Remove color Add row above Add row below Add column bef…" at bounding box center [380, 169] width 179 height 81
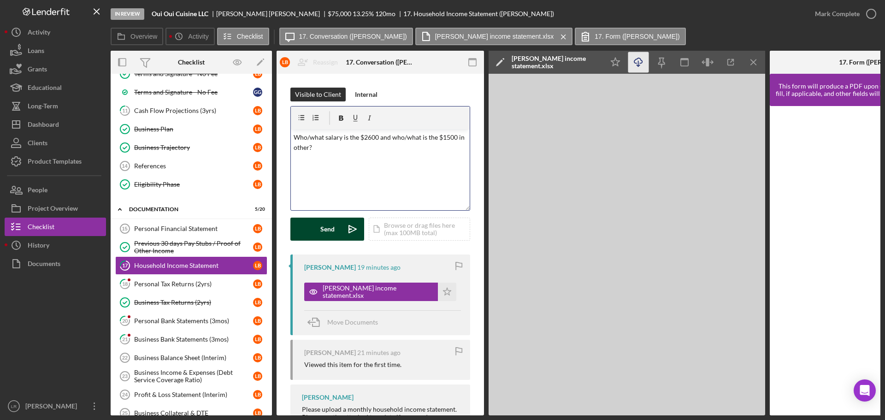
click at [328, 225] on div "Send" at bounding box center [327, 229] width 14 height 23
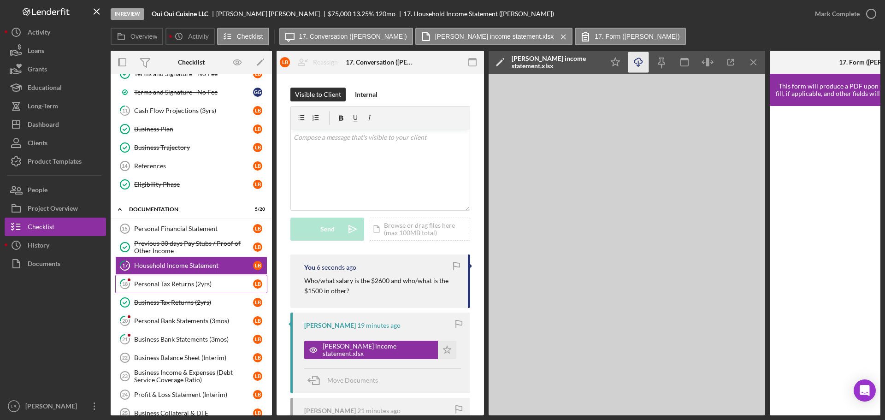
click at [165, 284] on div "Personal Tax Returns (2yrs)" at bounding box center [193, 283] width 119 height 7
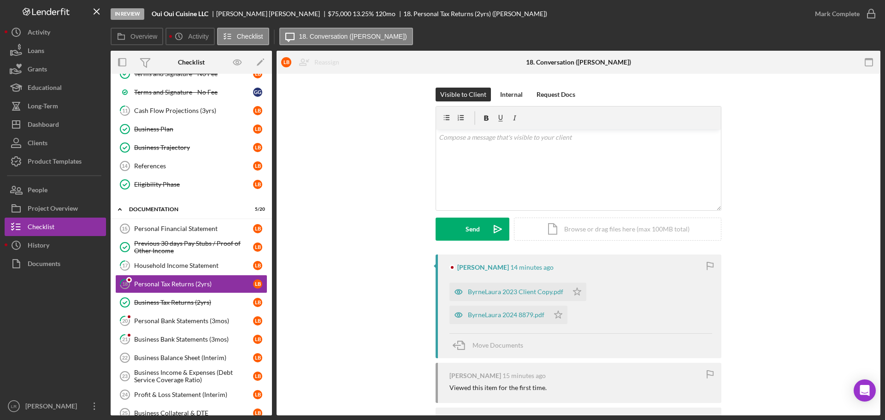
scroll to position [43, 0]
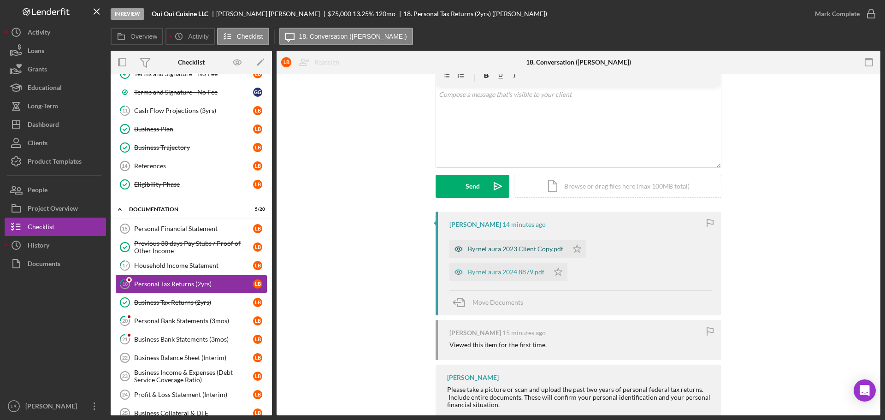
click at [480, 250] on div "ByrneLaura 2023 Client Copy.pdf" at bounding box center [515, 248] width 95 height 7
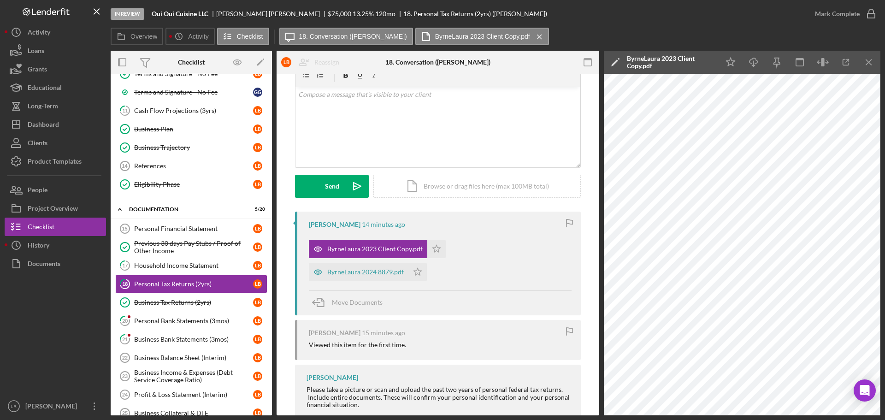
click at [616, 61] on polygon at bounding box center [614, 62] width 7 height 7
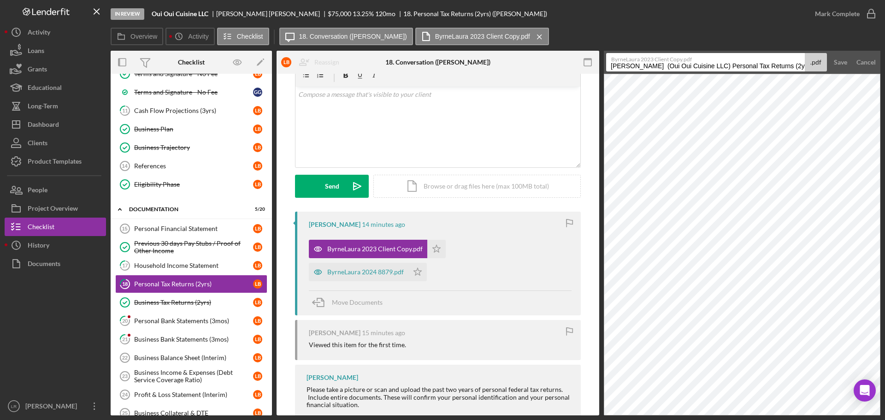
drag, startPoint x: 716, startPoint y: 64, endPoint x: 427, endPoint y: 73, distance: 289.1
click at [427, 73] on div "Overview Internal Workflow Stage In Review Icon/Dropdown Arrow Archive (can una…" at bounding box center [496, 233] width 770 height 365
drag, startPoint x: 670, startPoint y: 69, endPoint x: 849, endPoint y: 68, distance: 178.8
click at [849, 68] on form "ByrneLaura 2023 Client Copy.pdf Personal Tax Returns (2yrs) 20251015 .pdf Save …" at bounding box center [742, 62] width 276 height 23
click at [699, 68] on input "Personal Tax Return 2023" at bounding box center [705, 62] width 199 height 18
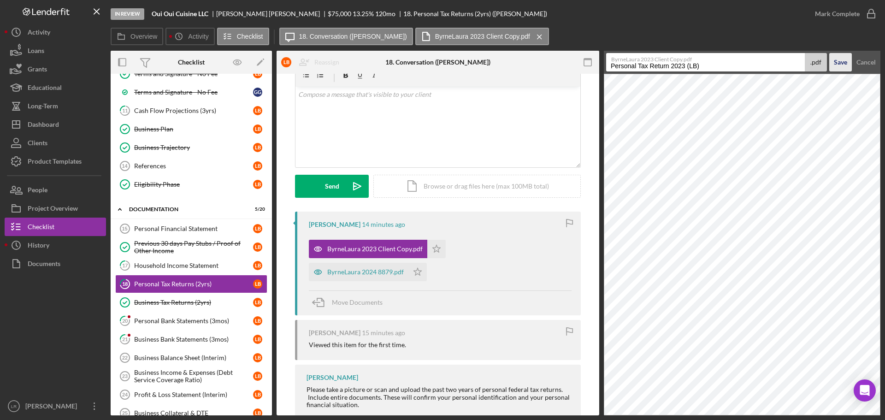
type input "Personal Tax Return 2023 (LB)"
click at [835, 59] on div "Save" at bounding box center [840, 62] width 13 height 18
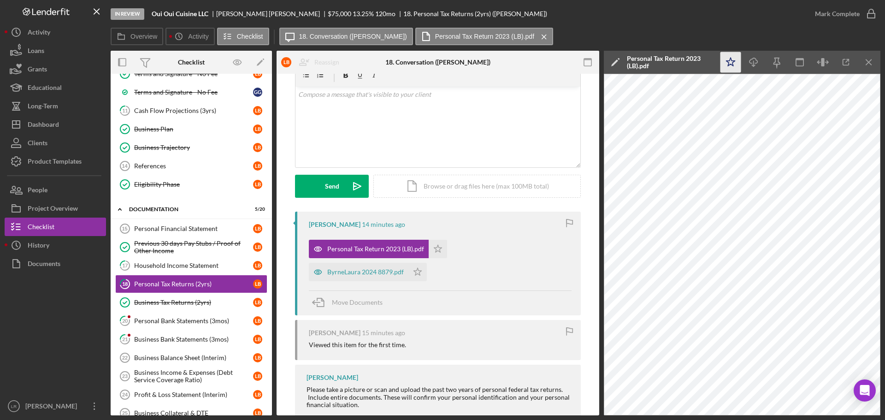
click at [733, 62] on polygon "button" at bounding box center [730, 62] width 9 height 8
click at [752, 61] on icon "Icon/Download" at bounding box center [753, 62] width 21 height 21
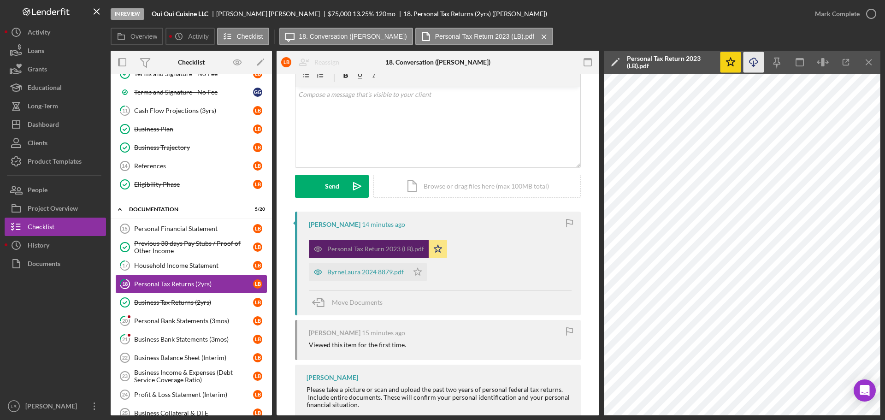
drag, startPoint x: 367, startPoint y: 272, endPoint x: 405, endPoint y: 248, distance: 44.4
click at [367, 272] on div "ByrneLaura 2024 8879.pdf" at bounding box center [365, 271] width 76 height 7
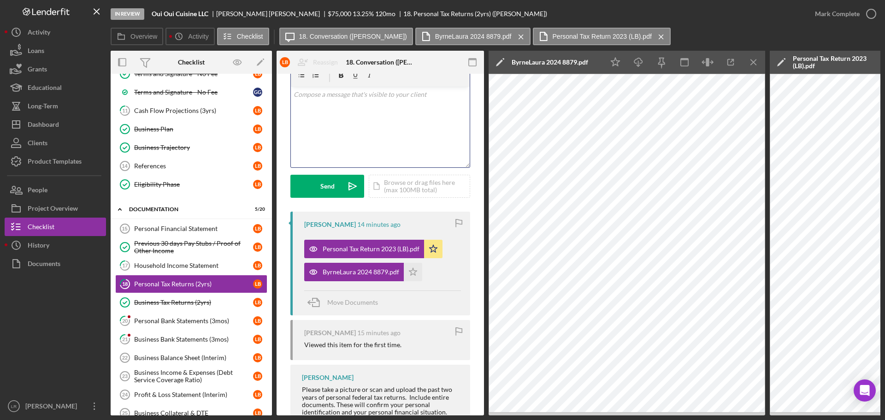
click at [327, 130] on div "v Color teal Color pink Remove color Add row above Add row below Add column bef…" at bounding box center [380, 127] width 179 height 81
click at [388, 97] on p "I need the full tax return for 2024. this is just the efile authorization." at bounding box center [381, 99] width 174 height 21
click at [325, 187] on div "Send" at bounding box center [327, 186] width 14 height 23
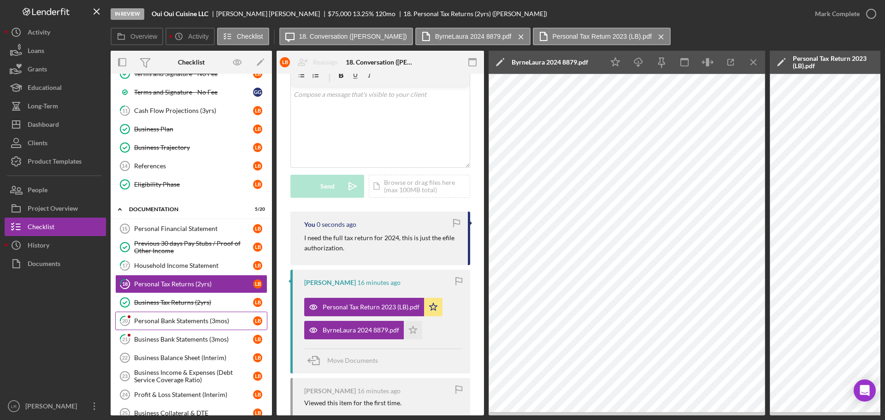
click at [174, 319] on div "Personal Bank Statements (3mos)" at bounding box center [193, 320] width 119 height 7
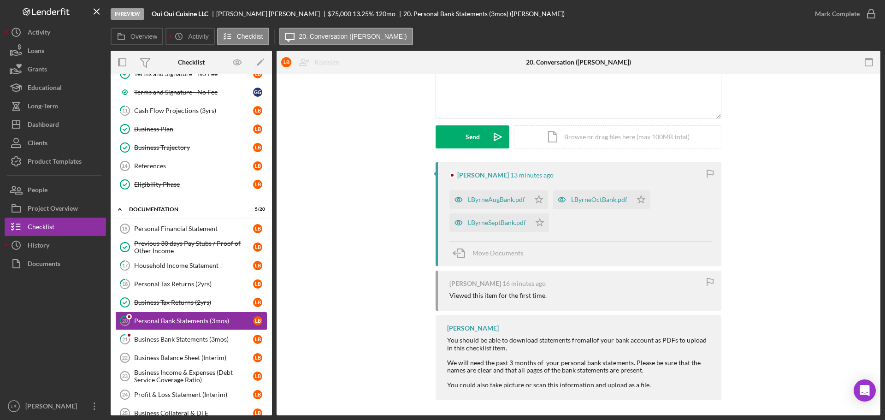
scroll to position [95, 0]
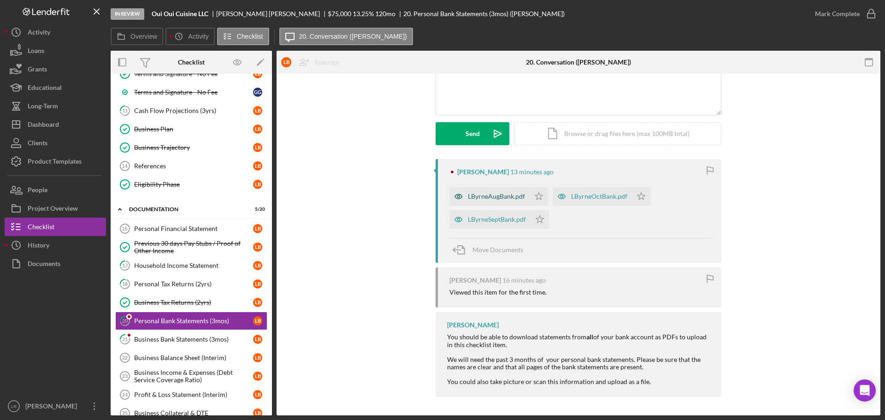
click at [488, 197] on div "LByrneAugBank.pdf" at bounding box center [496, 196] width 57 height 7
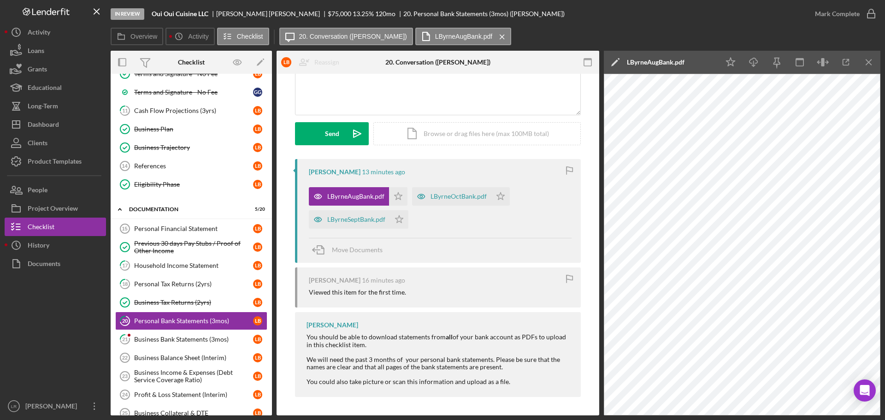
click at [617, 59] on icon "Icon/Edit" at bounding box center [615, 62] width 23 height 23
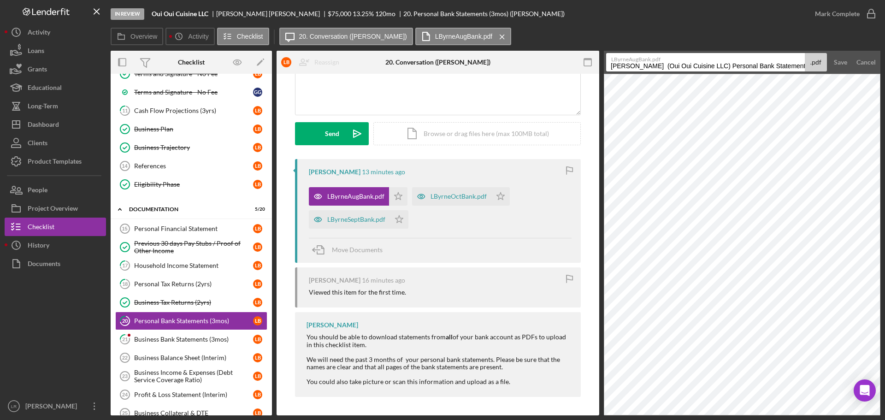
drag, startPoint x: 717, startPoint y: 65, endPoint x: 157, endPoint y: 69, distance: 560.4
click at [157, 69] on div "Overview Internal Workflow Stage In Review Icon/Dropdown Arrow Archive (can una…" at bounding box center [496, 233] width 770 height 365
drag, startPoint x: 684, startPoint y: 65, endPoint x: 884, endPoint y: 51, distance: 201.0
click at [884, 51] on div "In Review Oui Oui Cuisine LLC [PERSON_NAME] $75,000 $75,000 13.25 % 120 mo 20. …" at bounding box center [442, 210] width 885 height 420
type input "Personal Bank Statement - [DATE] (LB)"
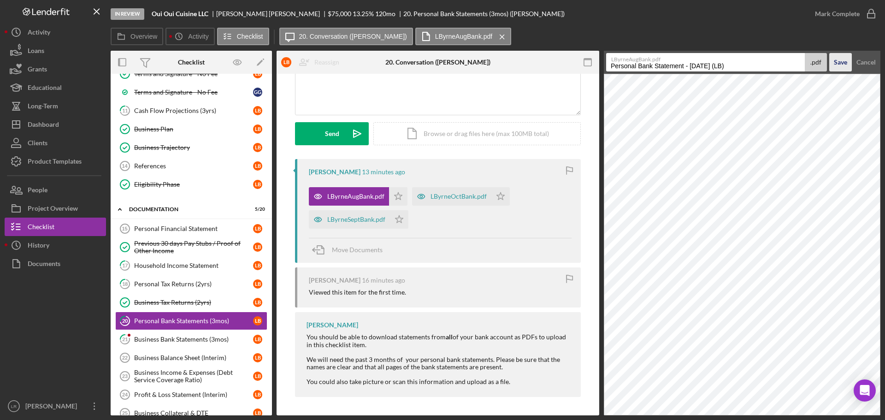
click at [844, 59] on div "Save" at bounding box center [840, 62] width 13 height 18
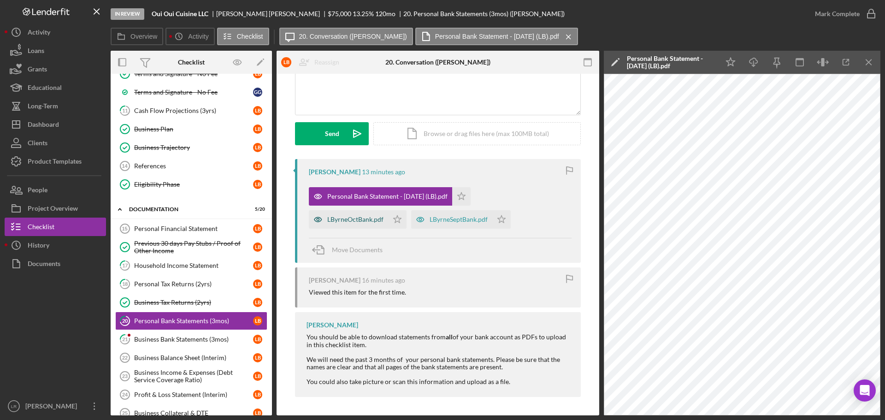
click at [388, 210] on div "LByrneOctBank.pdf" at bounding box center [348, 219] width 79 height 18
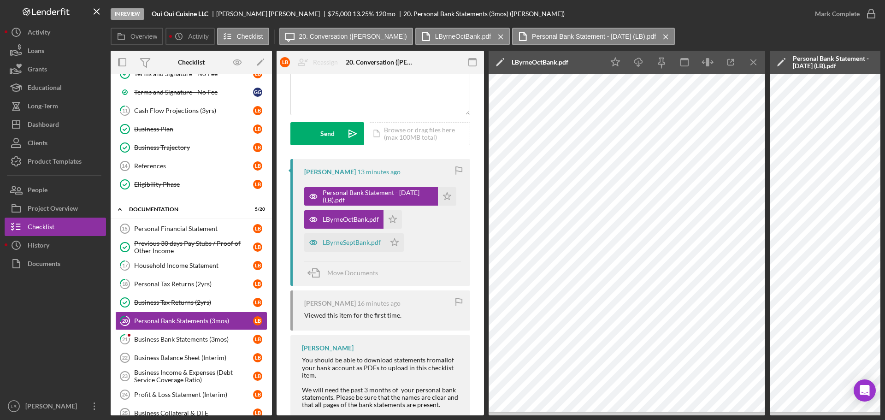
click at [497, 61] on icon "Icon/Edit" at bounding box center [499, 62] width 23 height 23
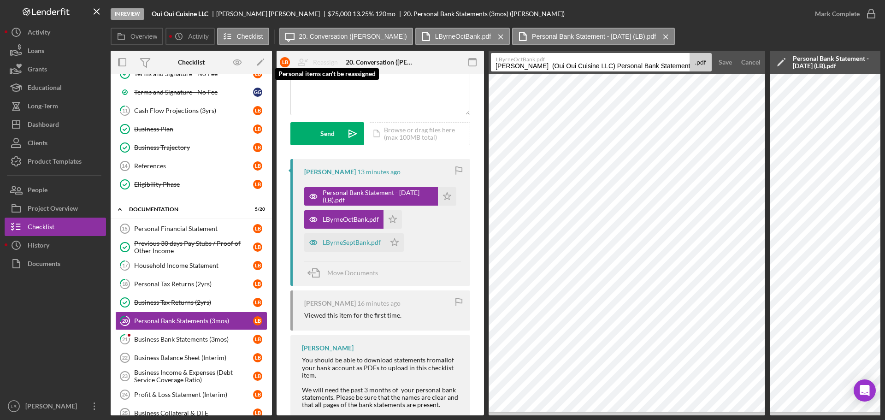
click at [282, 70] on div "Overview Internal Workflow Stage In Review Icon/Dropdown Arrow Archive (can una…" at bounding box center [496, 233] width 770 height 365
drag, startPoint x: 569, startPoint y: 67, endPoint x: 728, endPoint y: 65, distance: 158.5
click at [728, 66] on form "LByrneOctBank.pdf Personal Bank Statements (3mos) 20251015 .pdf Save Cancel" at bounding box center [626, 62] width 276 height 23
type input "Personal Bank Statement - Sep (LB)"
click at [725, 59] on div "Save" at bounding box center [724, 62] width 13 height 18
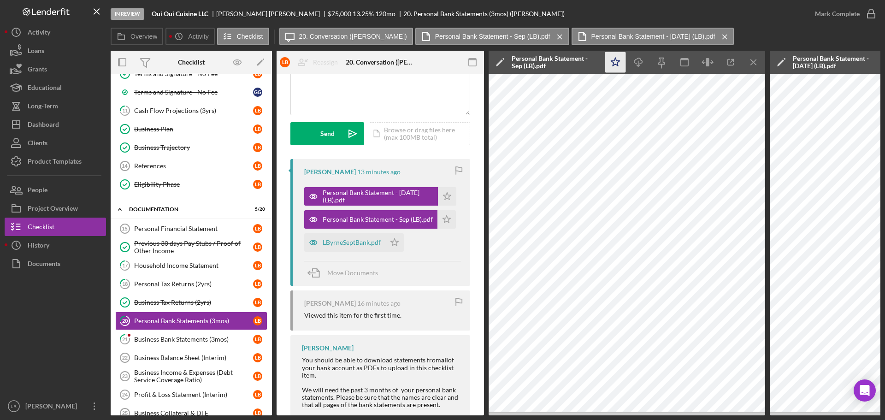
click at [612, 63] on icon "Icon/Star" at bounding box center [615, 62] width 21 height 21
click at [636, 62] on icon "Icon/Download" at bounding box center [638, 62] width 21 height 21
click at [754, 60] on icon "Icon/Menu Close" at bounding box center [753, 62] width 21 height 21
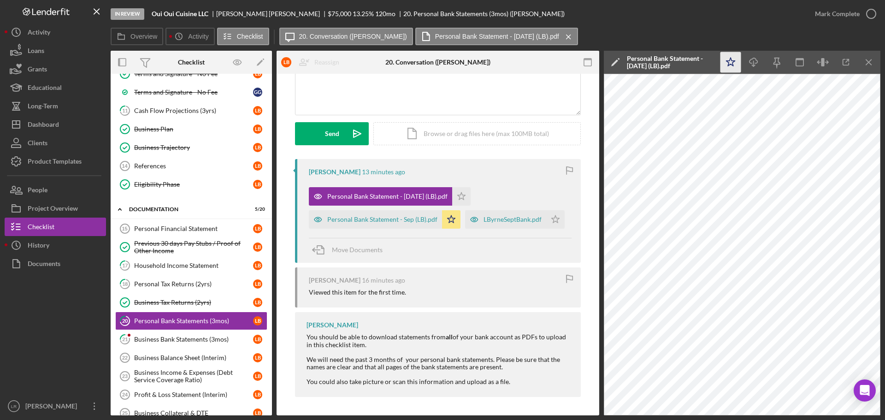
click at [733, 63] on icon "Icon/Star" at bounding box center [730, 62] width 21 height 21
click at [755, 62] on icon "Icon/Download" at bounding box center [753, 62] width 21 height 21
drag, startPoint x: 790, startPoint y: 35, endPoint x: 807, endPoint y: 38, distance: 17.4
click at [791, 35] on div "Overview Icon/History Activity Checklist Icon/Message 20. Conversation ([PERSON…" at bounding box center [496, 37] width 770 height 18
click at [869, 62] on line "button" at bounding box center [868, 61] width 5 height 5
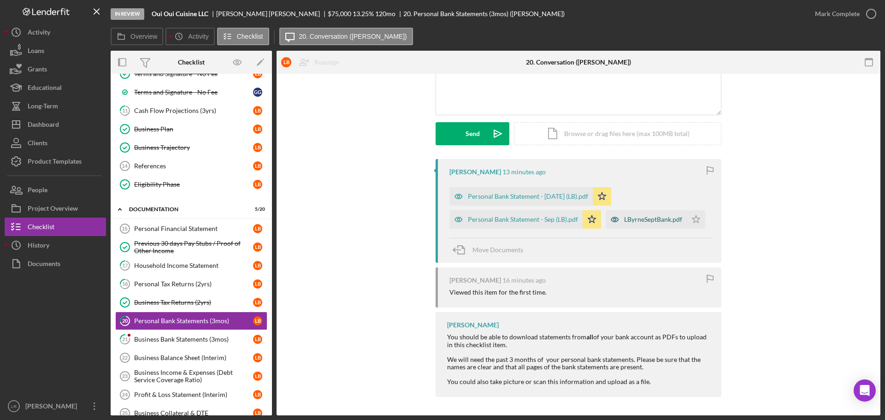
click at [629, 219] on div "LByrneSeptBank.pdf" at bounding box center [653, 219] width 58 height 7
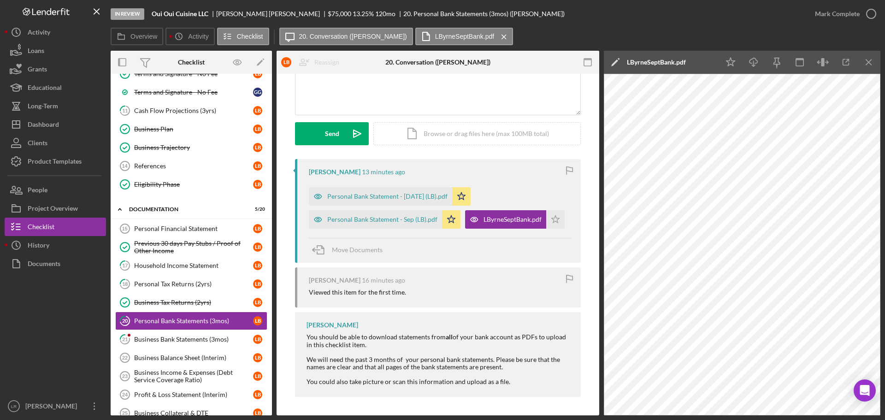
click at [617, 62] on icon "Icon/Edit" at bounding box center [615, 62] width 23 height 23
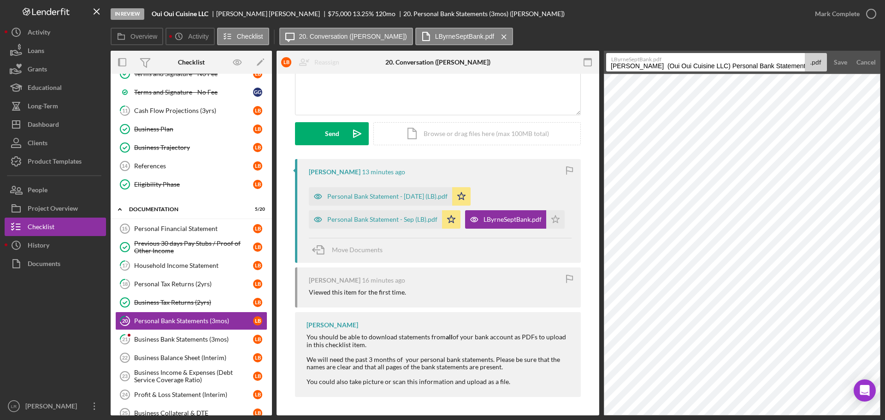
drag, startPoint x: 716, startPoint y: 68, endPoint x: 459, endPoint y: 71, distance: 256.2
click at [459, 71] on div "Overview Internal Workflow Stage In Review Icon/Dropdown Arrow Archive (can una…" at bounding box center [496, 233] width 770 height 365
drag, startPoint x: 684, startPoint y: 66, endPoint x: 868, endPoint y: 59, distance: 183.6
click at [868, 59] on form "LByrneSeptBank.pdf Personal Bank Statements (3mos) 20251015 .pdf Save Cancel" at bounding box center [742, 62] width 276 height 23
click at [715, 65] on input "Personal Bank Statement - Aug" at bounding box center [705, 62] width 199 height 18
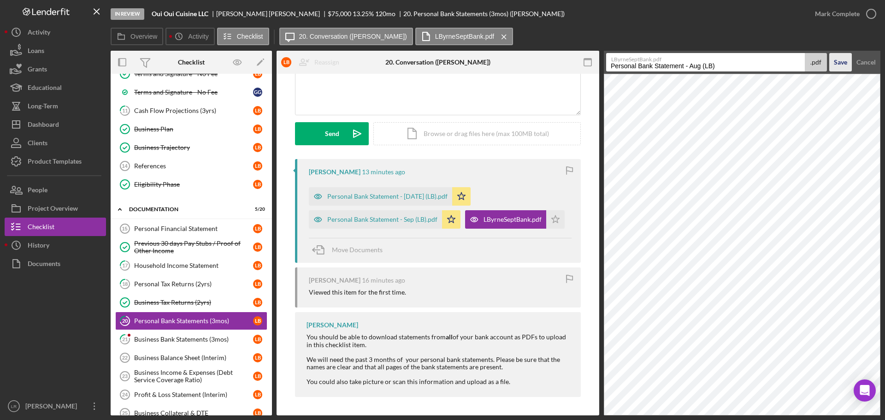
type input "Personal Bank Statement - Aug (LB)"
click at [841, 59] on div "Save" at bounding box center [840, 62] width 13 height 18
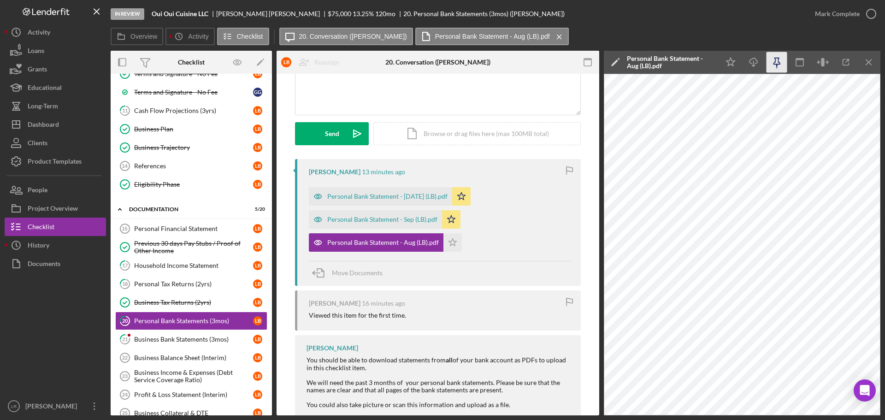
drag, startPoint x: 730, startPoint y: 64, endPoint x: 767, endPoint y: 65, distance: 36.9
click at [732, 64] on icon "Icon/Star" at bounding box center [730, 62] width 21 height 21
click at [753, 65] on icon "Icon/Download" at bounding box center [753, 62] width 21 height 21
click at [388, 220] on div "Personal Bank Statement - Sep (LB).pdf" at bounding box center [382, 219] width 110 height 7
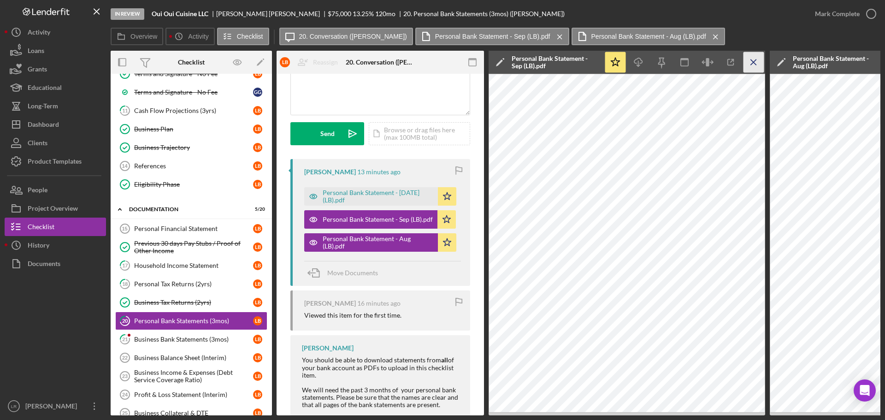
click at [759, 60] on icon "Icon/Menu Close" at bounding box center [753, 62] width 21 height 21
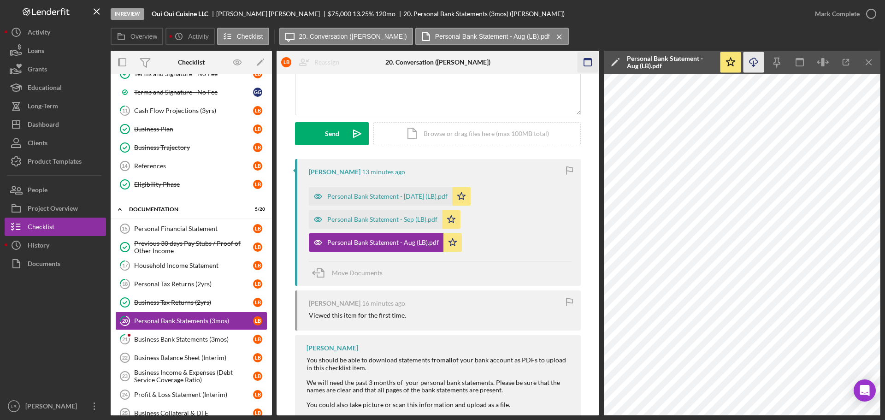
click at [864, 59] on icon "Icon/Menu Close" at bounding box center [868, 62] width 21 height 21
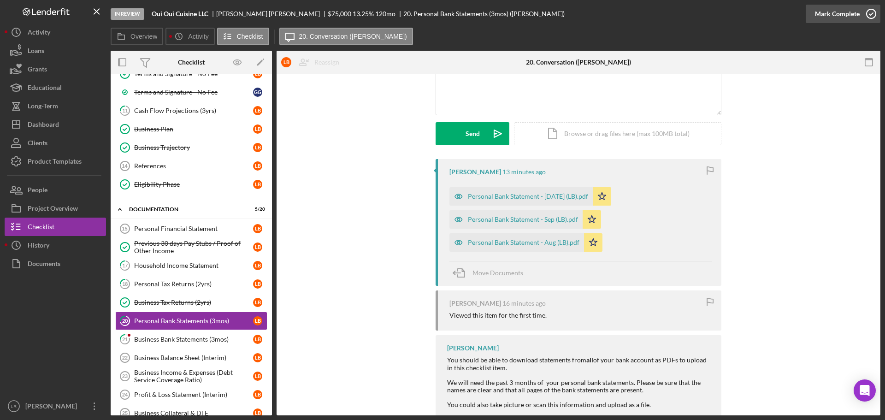
click at [865, 15] on icon "button" at bounding box center [870, 13] width 23 height 23
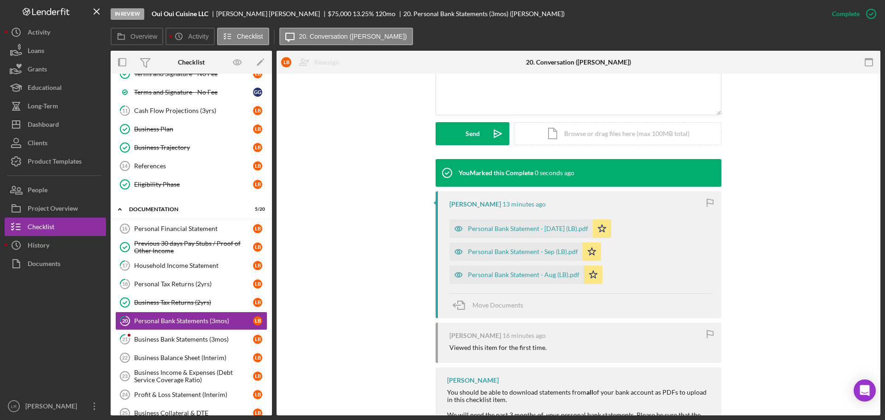
scroll to position [222, 0]
click at [181, 335] on div "Business Bank Statements (3mos)" at bounding box center [193, 338] width 119 height 7
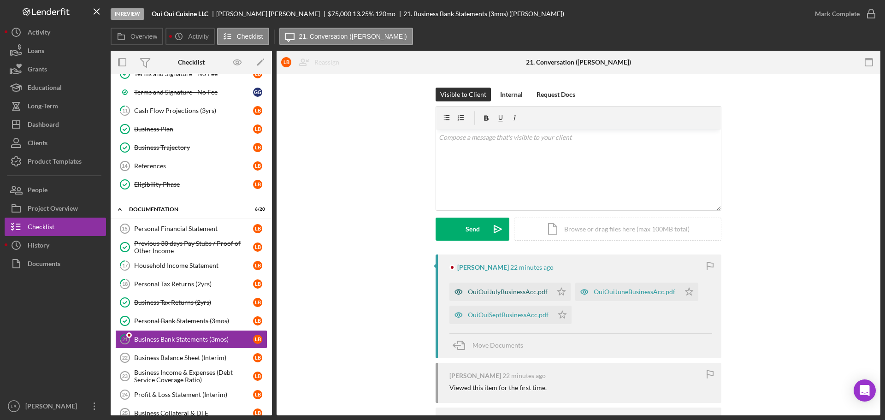
click at [501, 287] on div "OuiOuiJulyBusinessAcc.pdf" at bounding box center [500, 291] width 103 height 18
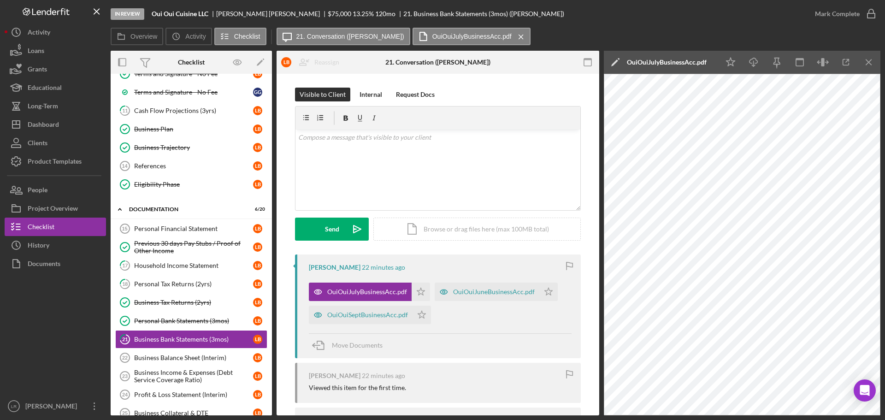
click at [614, 59] on icon "Icon/Edit" at bounding box center [615, 62] width 23 height 23
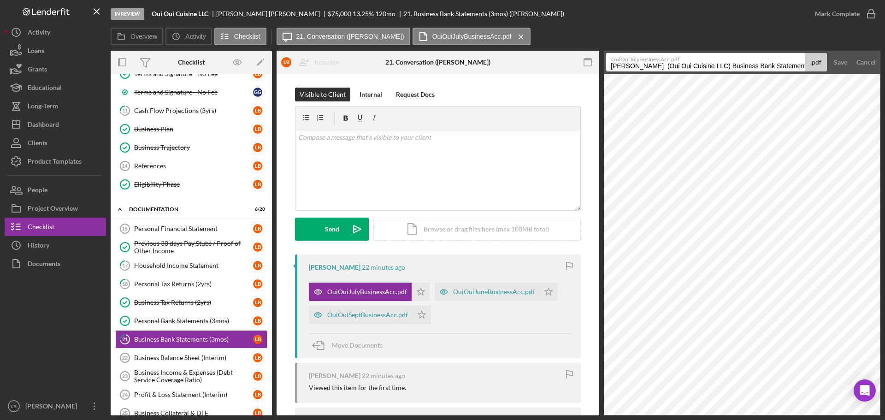
drag, startPoint x: 718, startPoint y: 64, endPoint x: 535, endPoint y: 80, distance: 184.6
click at [535, 80] on div "Overview Internal Workflow Stage In Review Icon/Dropdown Arrow Archive (can una…" at bounding box center [496, 233] width 770 height 365
drag, startPoint x: 684, startPoint y: 66, endPoint x: 884, endPoint y: 60, distance: 200.1
click at [884, 60] on div "In Review Oui Oui Cuisine LLC [PERSON_NAME] $75,000 $75,000 13.25 % 120 mo 21. …" at bounding box center [442, 210] width 885 height 420
type input "Business Bank Statement - [DATE]"
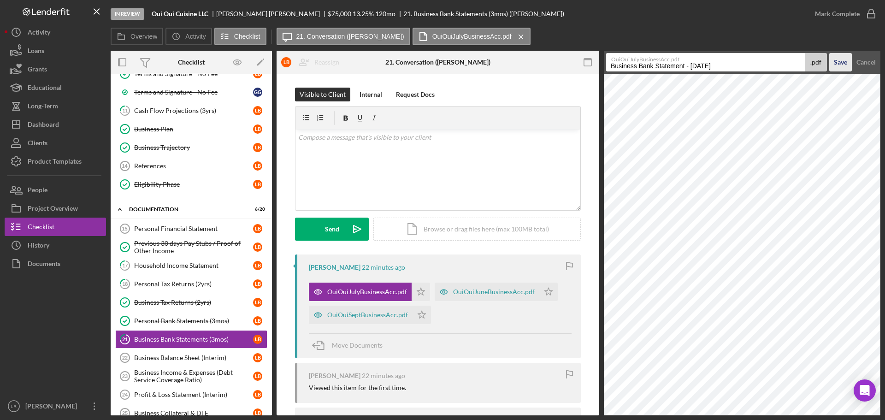
click at [838, 60] on div "Save" at bounding box center [840, 62] width 13 height 18
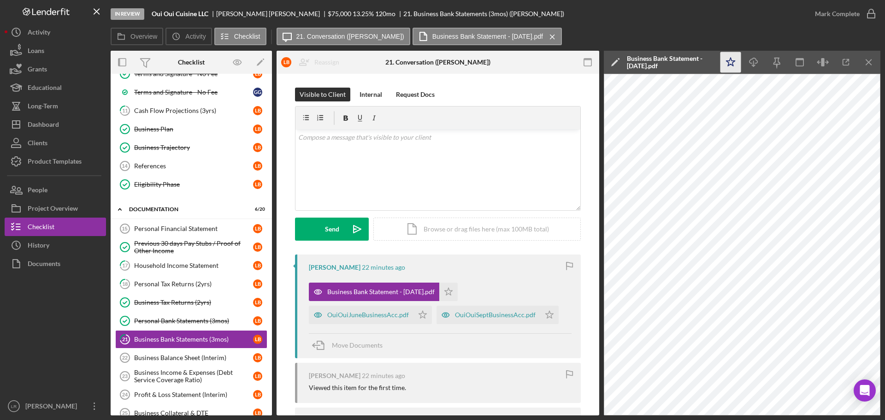
click at [738, 62] on icon "Icon/Star" at bounding box center [730, 62] width 21 height 21
click at [748, 63] on icon "Icon/Download" at bounding box center [753, 62] width 21 height 21
click at [351, 312] on div "OuiOuiJuneBusinessAcc.pdf" at bounding box center [368, 314] width 82 height 7
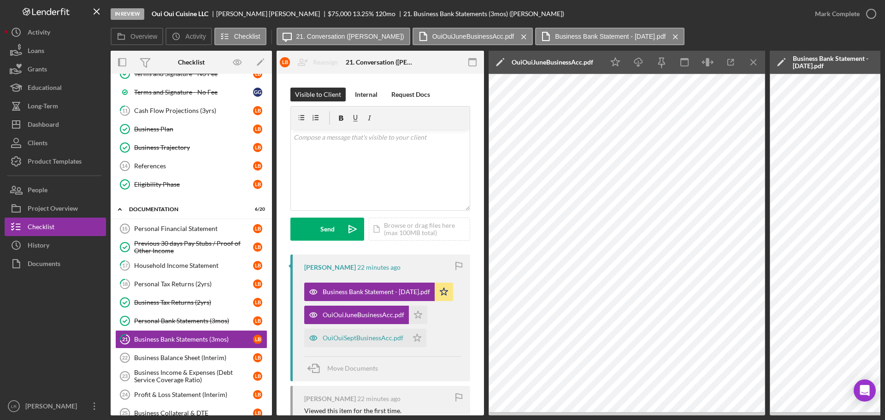
click at [504, 60] on icon "Icon/Edit" at bounding box center [499, 62] width 23 height 23
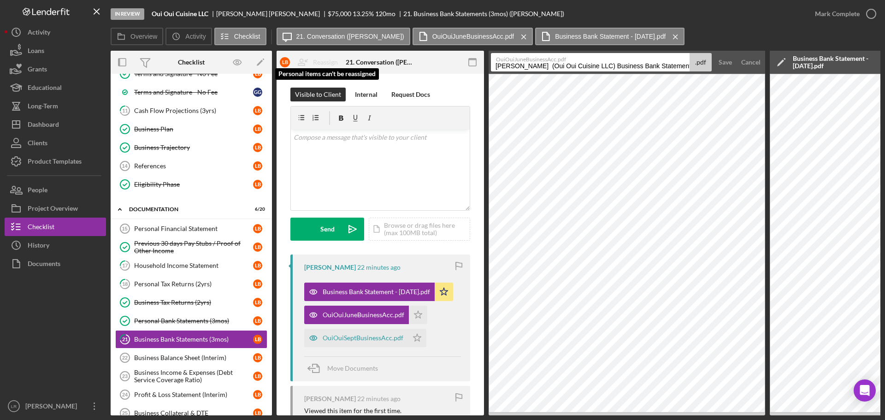
drag, startPoint x: 602, startPoint y: 66, endPoint x: 224, endPoint y: 68, distance: 377.9
click at [224, 68] on div "Overview Internal Workflow Stage In Review Icon/Dropdown Arrow Archive (can una…" at bounding box center [496, 233] width 770 height 365
drag, startPoint x: 571, startPoint y: 66, endPoint x: 770, endPoint y: 66, distance: 199.1
click at [770, 66] on div "Overview Internal Workflow Stage In Review Icon/Dropdown Arrow Archive (can una…" at bounding box center [496, 233] width 770 height 365
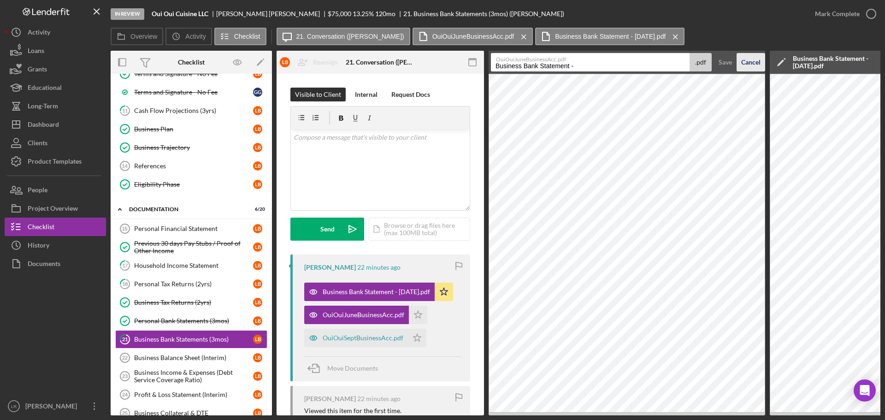
type input "Business Bank Statement - Jun"
click at [724, 67] on div "Save" at bounding box center [724, 62] width 13 height 18
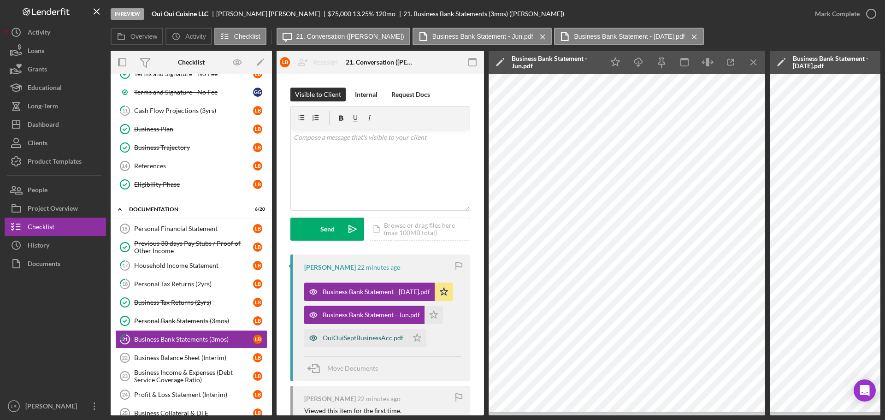
click at [350, 339] on div "OuiOuiSeptBusinessAcc.pdf" at bounding box center [363, 337] width 81 height 7
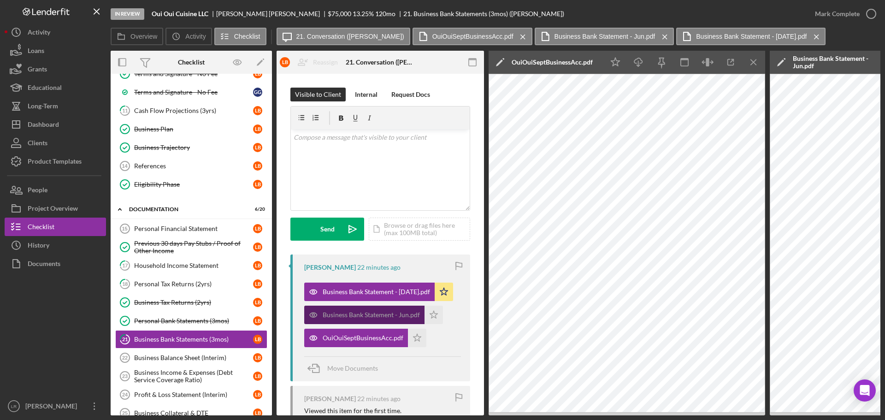
click at [381, 316] on div "Business Bank Statement - Jun.pdf" at bounding box center [371, 314] width 97 height 7
click at [757, 63] on icon "Icon/Menu Close" at bounding box center [753, 62] width 21 height 21
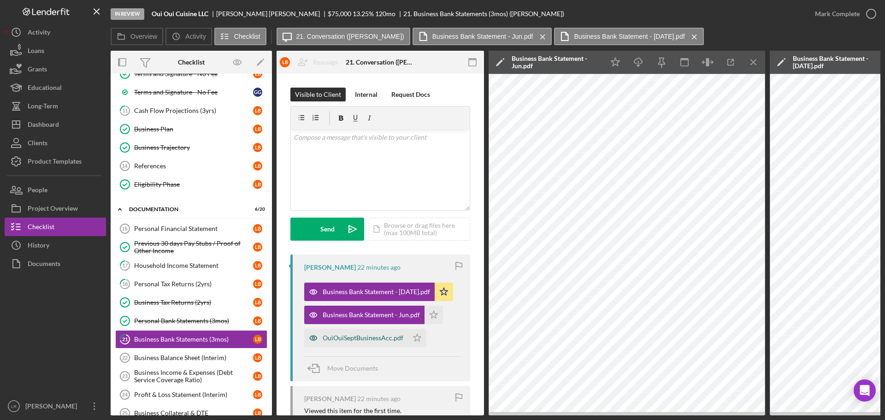
click at [362, 338] on div "OuiOuiSeptBusinessAcc.pdf" at bounding box center [363, 337] width 81 height 7
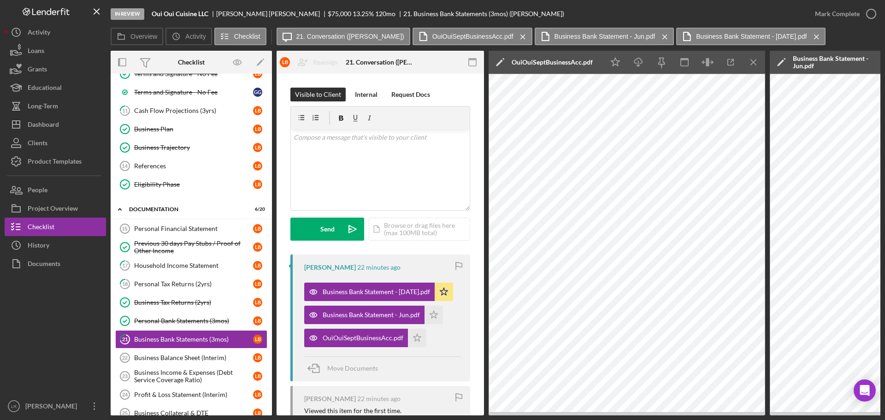
click at [497, 62] on icon "Icon/Edit" at bounding box center [499, 62] width 23 height 23
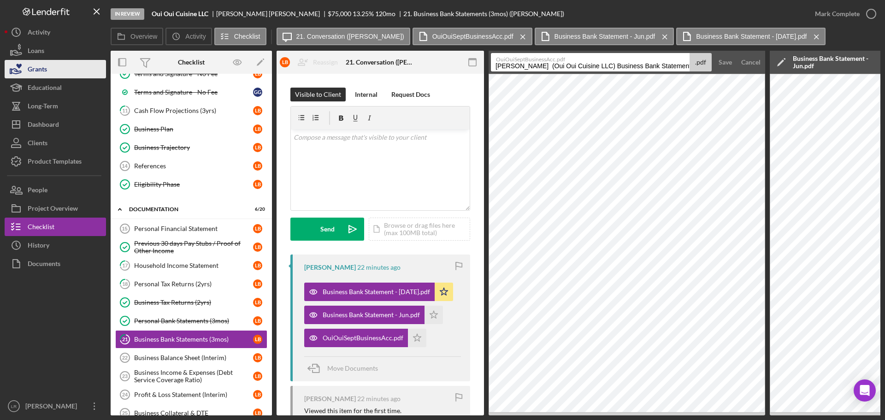
drag, startPoint x: 600, startPoint y: 64, endPoint x: 47, endPoint y: 60, distance: 553.0
click at [47, 60] on div "In Review Oui Oui Cuisine LLC [PERSON_NAME] $75,000 $75,000 13.25 % 120 mo 21. …" at bounding box center [443, 207] width 876 height 415
drag, startPoint x: 570, startPoint y: 66, endPoint x: 814, endPoint y: 66, distance: 243.8
click at [814, 66] on div "Overview Internal Workflow Stage In Review Icon/Dropdown Arrow Archive (can una…" at bounding box center [496, 233] width 770 height 365
type input "Business Bank Statement - Sep"
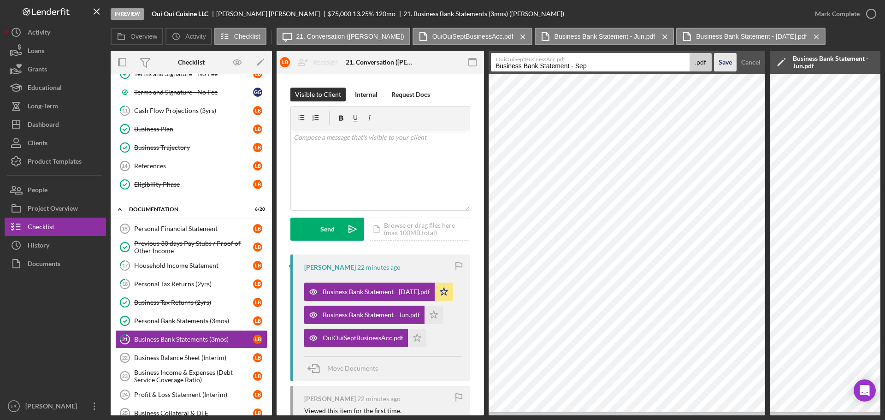
click at [728, 60] on div "Save" at bounding box center [724, 62] width 13 height 18
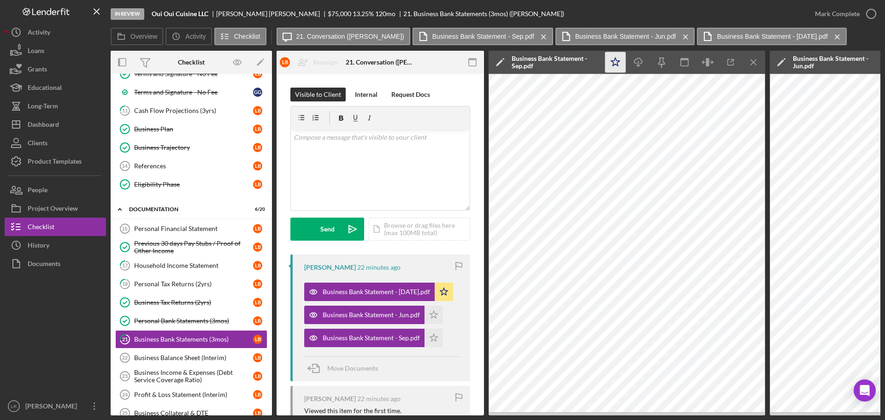
click at [615, 60] on polygon "button" at bounding box center [615, 62] width 9 height 8
click at [638, 61] on line "button" at bounding box center [638, 63] width 0 height 5
click at [753, 65] on icon "Icon/Menu Close" at bounding box center [753, 62] width 21 height 21
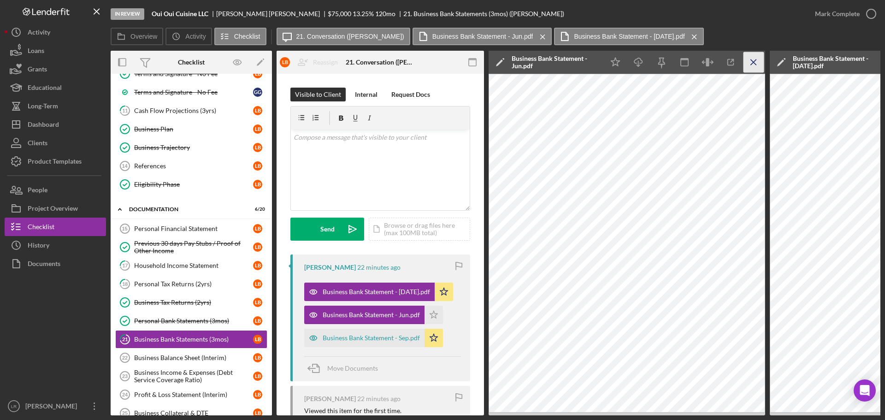
click at [753, 65] on icon "Icon/Menu Close" at bounding box center [753, 62] width 21 height 21
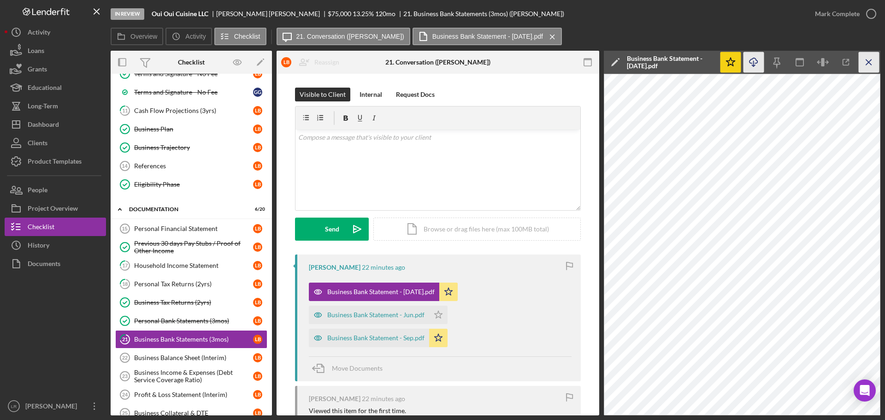
click at [866, 63] on icon "Icon/Menu Close" at bounding box center [868, 62] width 21 height 21
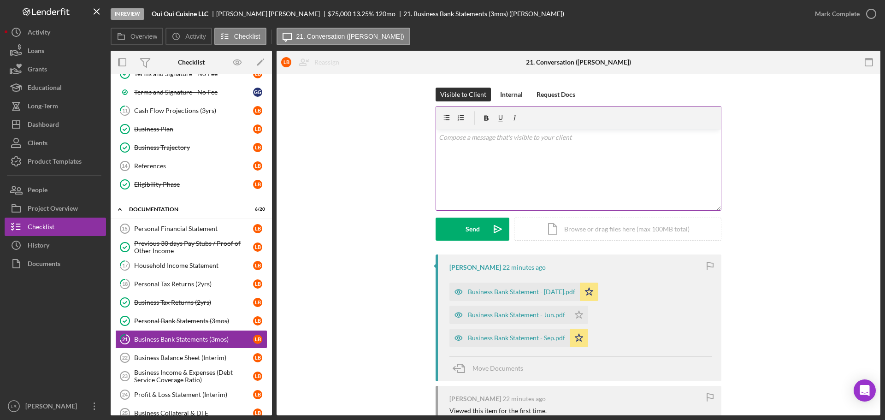
click at [530, 189] on div "v Color teal Color pink Remove color Add row above Add row below Add column bef…" at bounding box center [578, 169] width 285 height 81
click at [469, 226] on div "Send" at bounding box center [472, 229] width 14 height 23
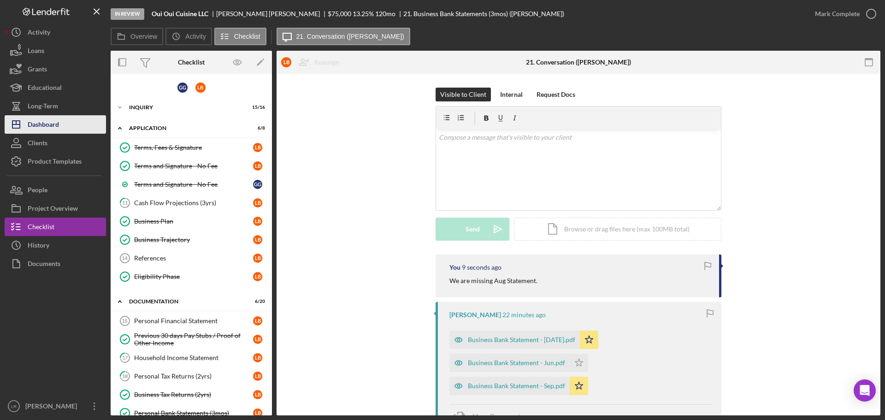
click at [59, 123] on div "Dashboard" at bounding box center [43, 125] width 31 height 21
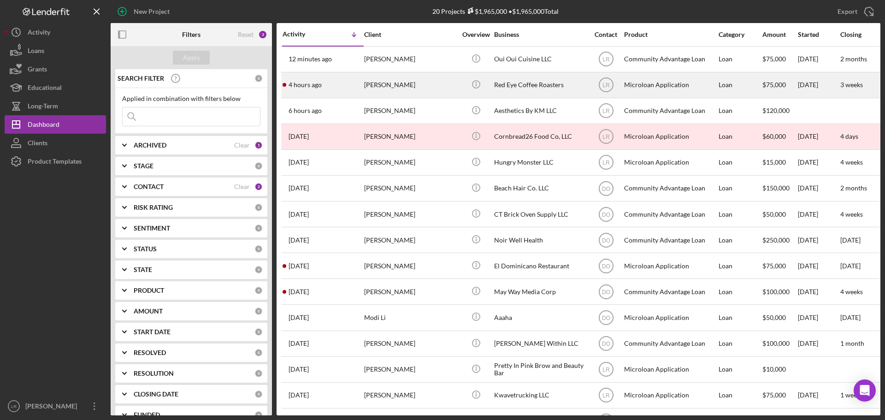
click at [415, 83] on div "[PERSON_NAME]" at bounding box center [410, 85] width 92 height 24
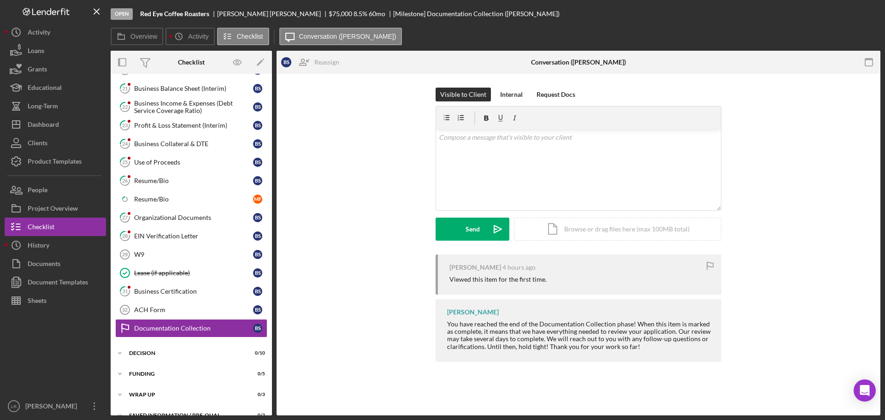
scroll to position [314, 0]
